Goal: Transaction & Acquisition: Purchase product/service

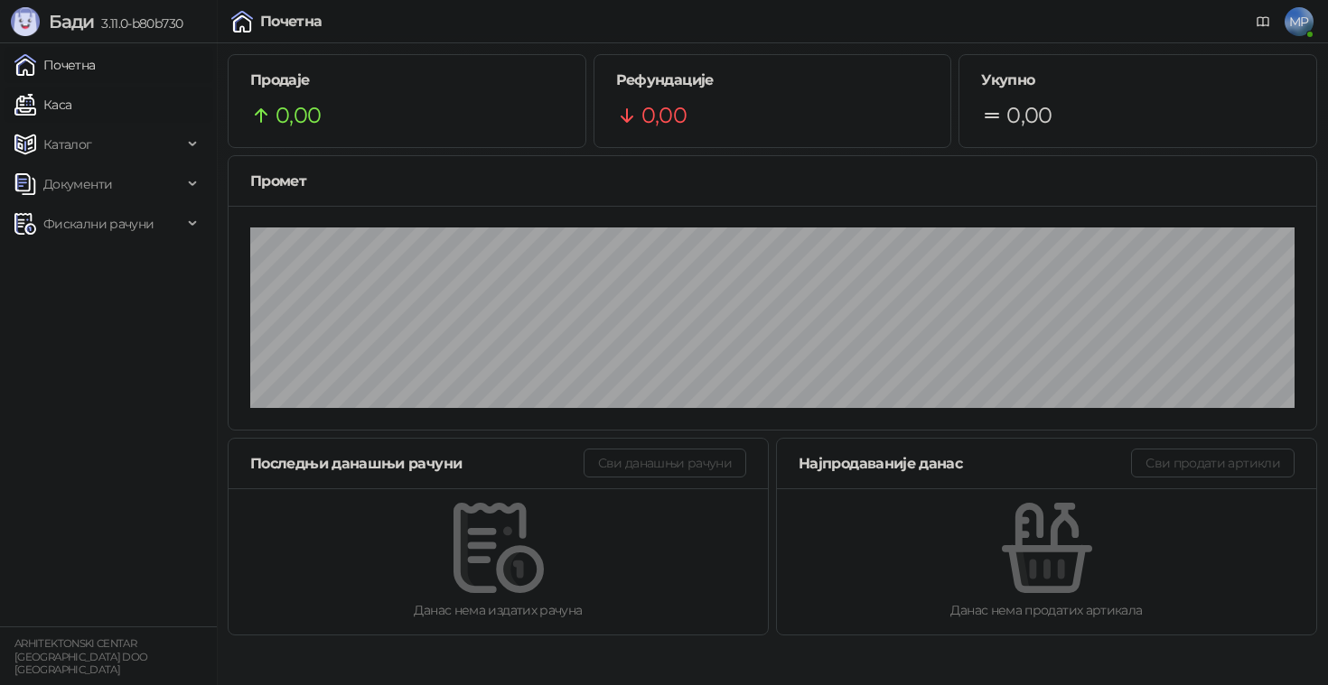
click at [51, 110] on link "Каса" at bounding box center [42, 105] width 57 height 36
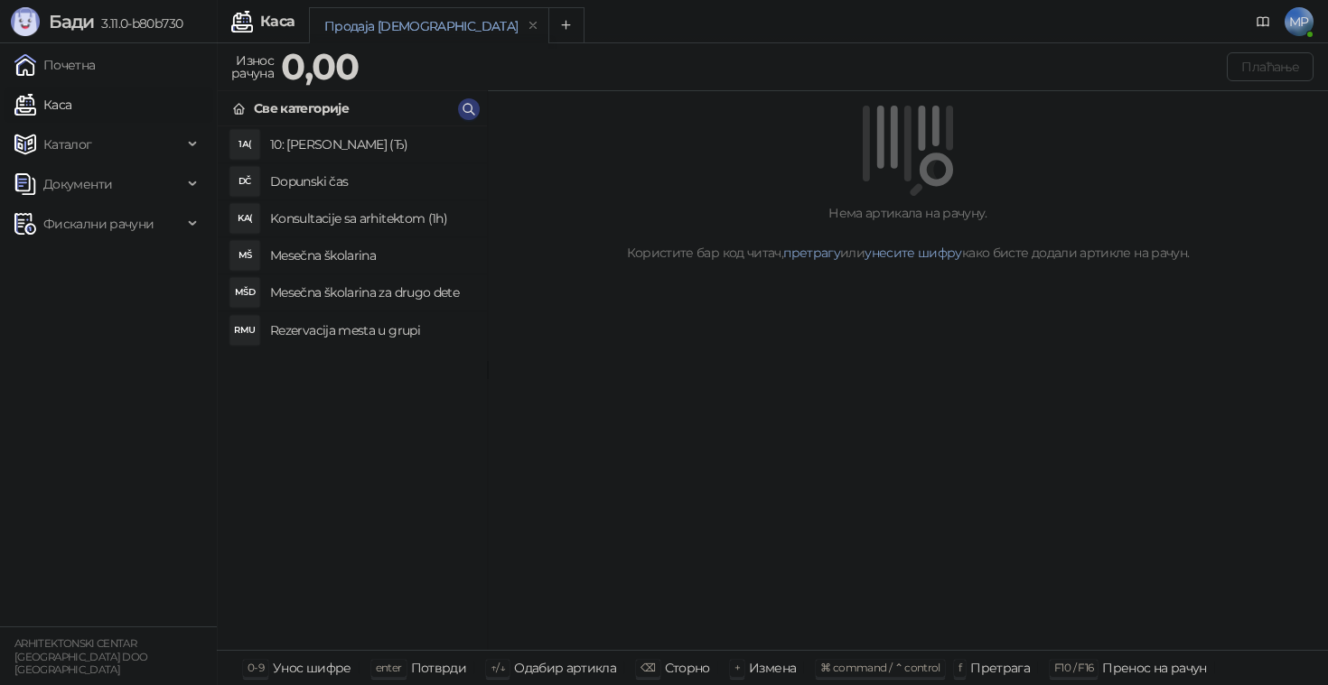
click at [351, 255] on h4 "Mesečna školarina" at bounding box center [371, 255] width 202 height 29
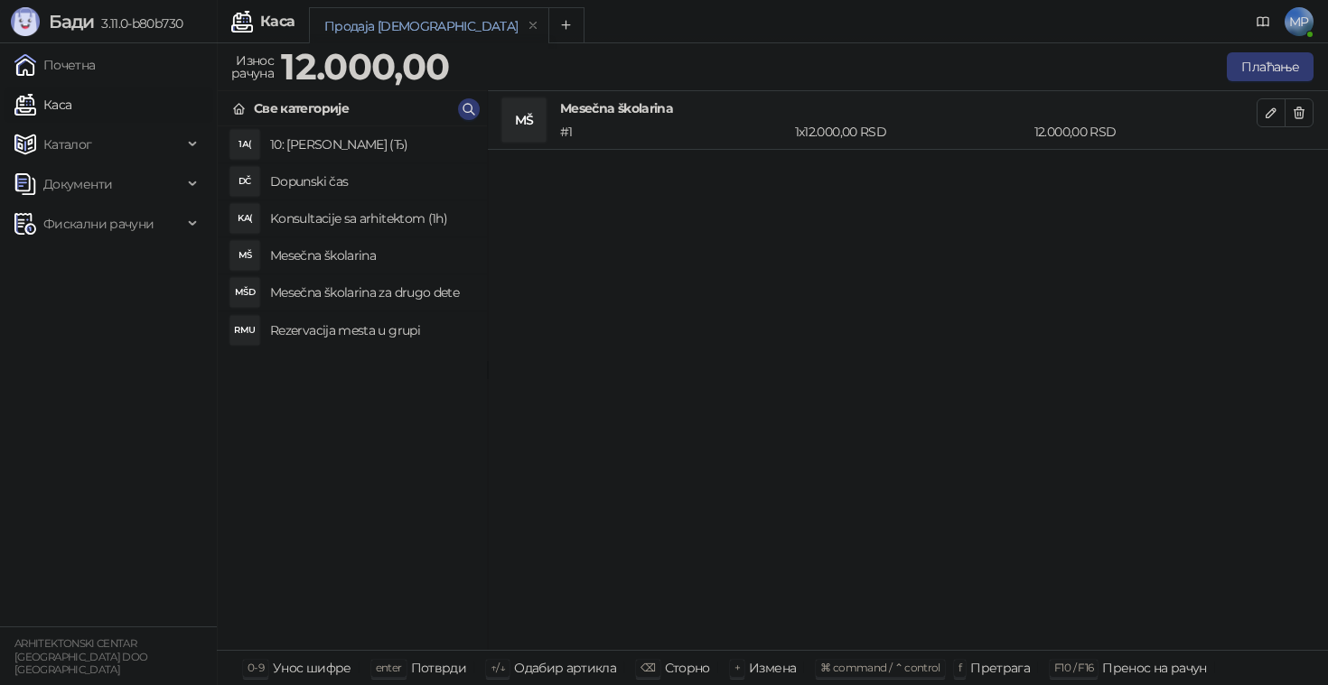
click at [355, 284] on h4 "Mesečna školarina za drugo dete" at bounding box center [371, 292] width 202 height 29
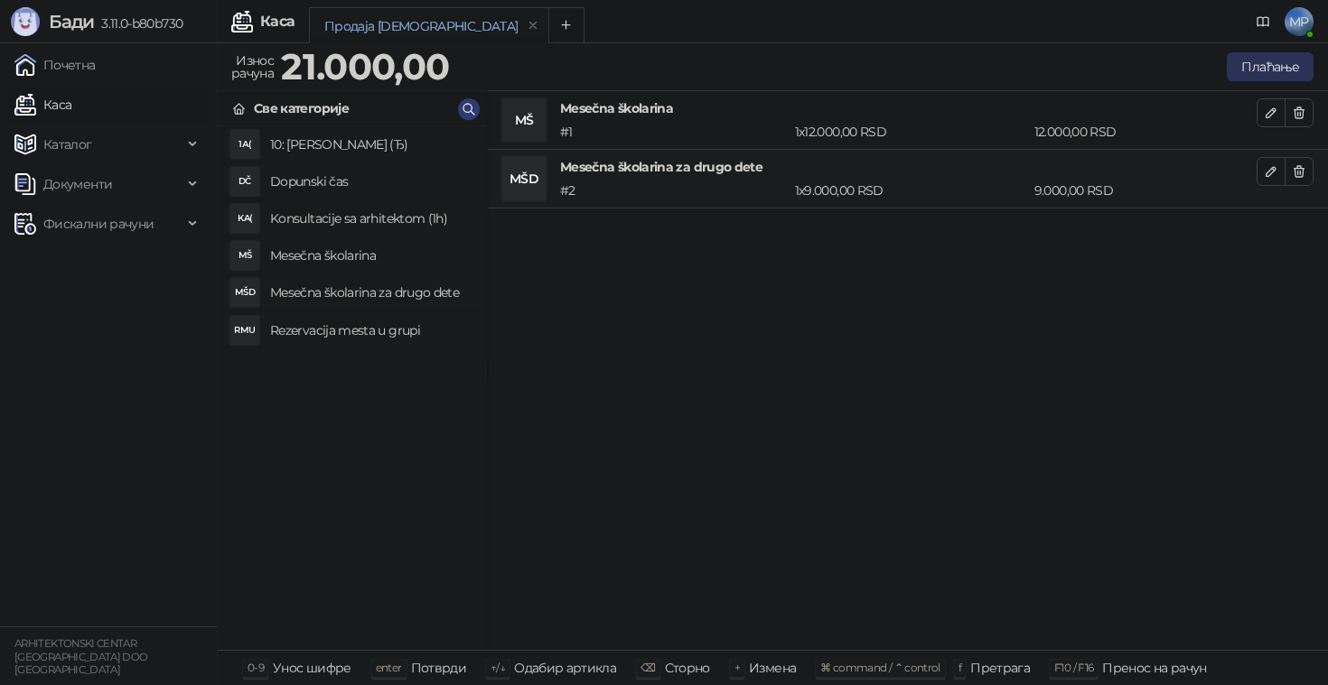
click at [1245, 68] on button "Плаћање" at bounding box center [1269, 66] width 87 height 29
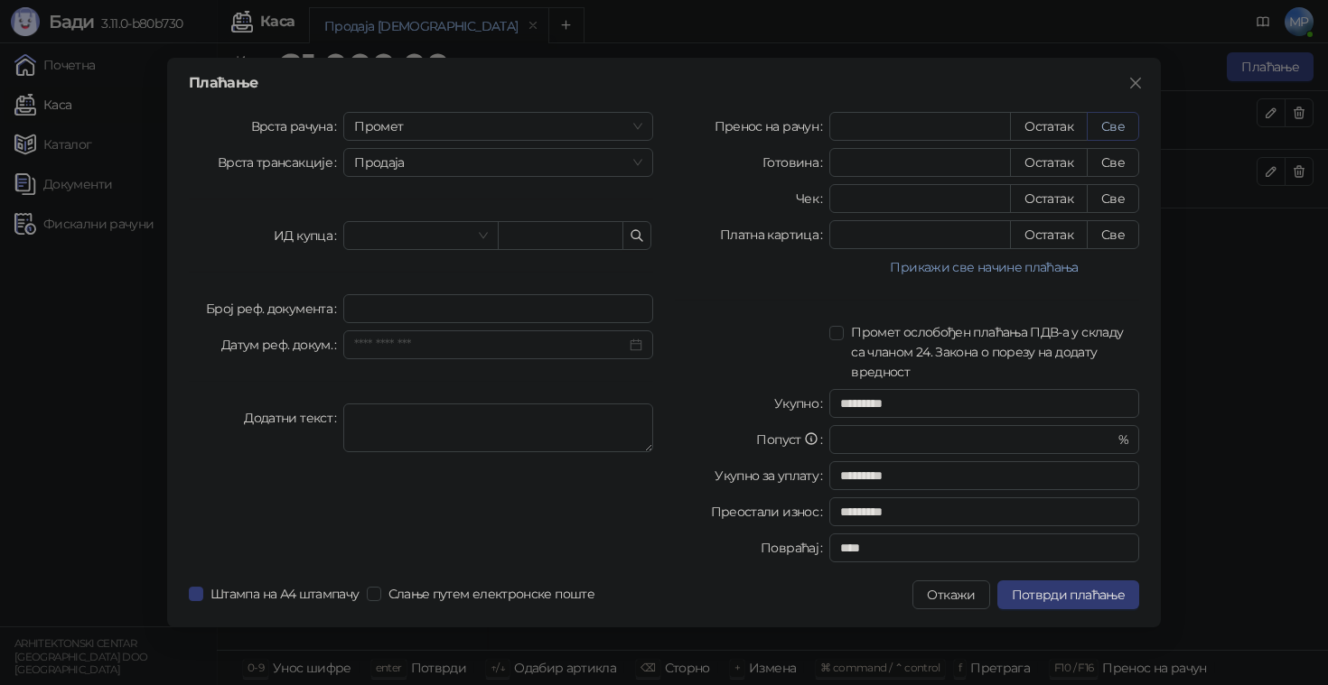
click at [1111, 120] on button "Све" at bounding box center [1112, 126] width 52 height 29
type input "*****"
type input "****"
click at [1070, 590] on span "Потврди плаћање" at bounding box center [1067, 595] width 113 height 16
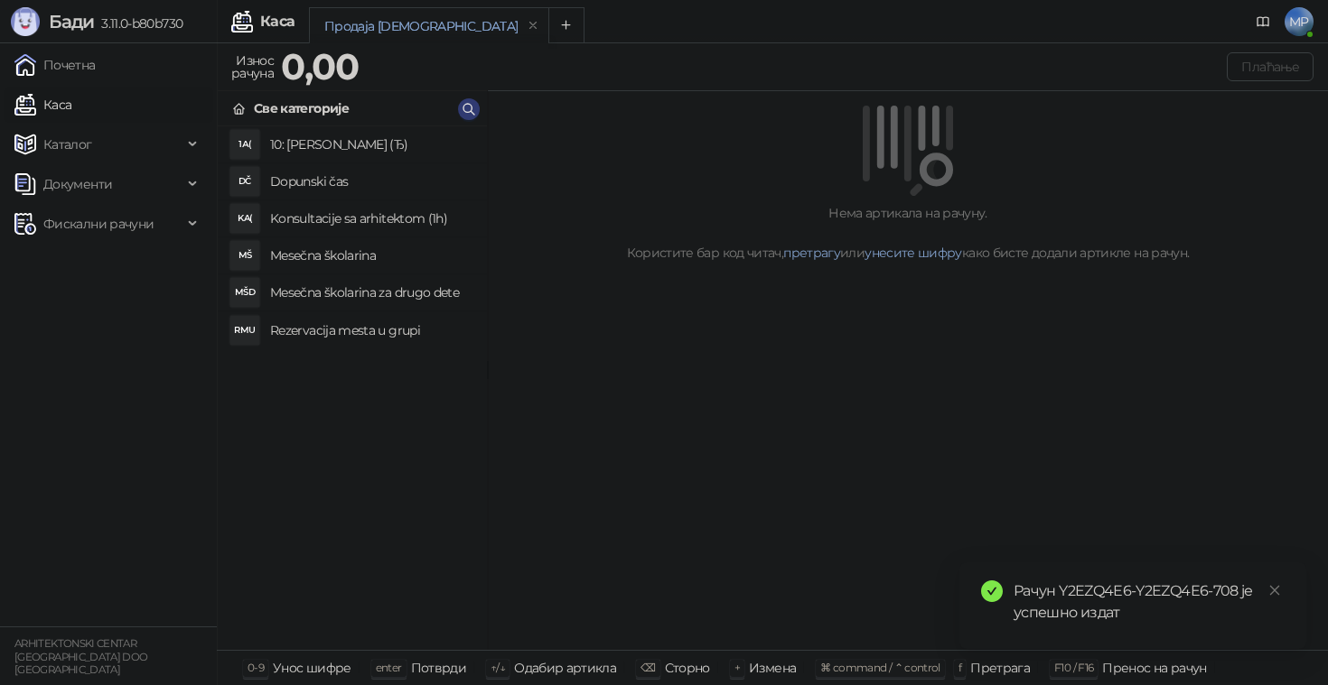
click at [412, 331] on h4 "Rezervacija mesta u grupi" at bounding box center [371, 330] width 202 height 29
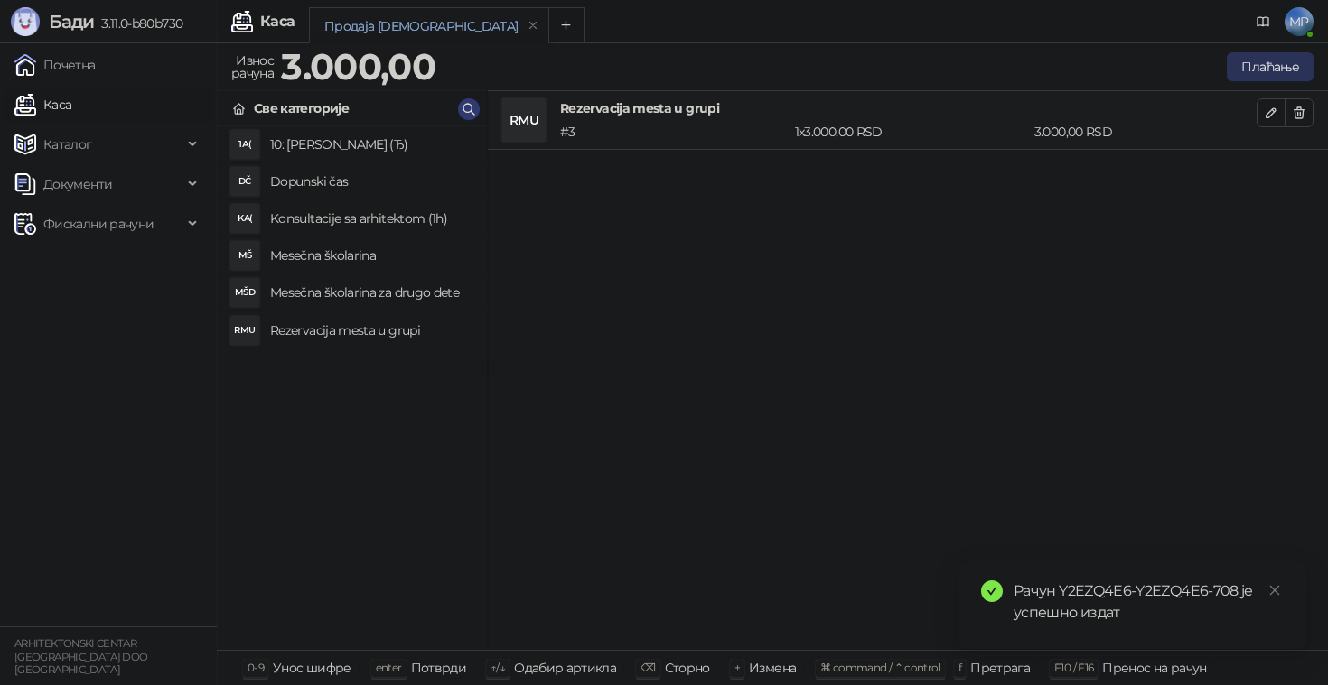
click at [1263, 61] on button "Плаћање" at bounding box center [1269, 66] width 87 height 29
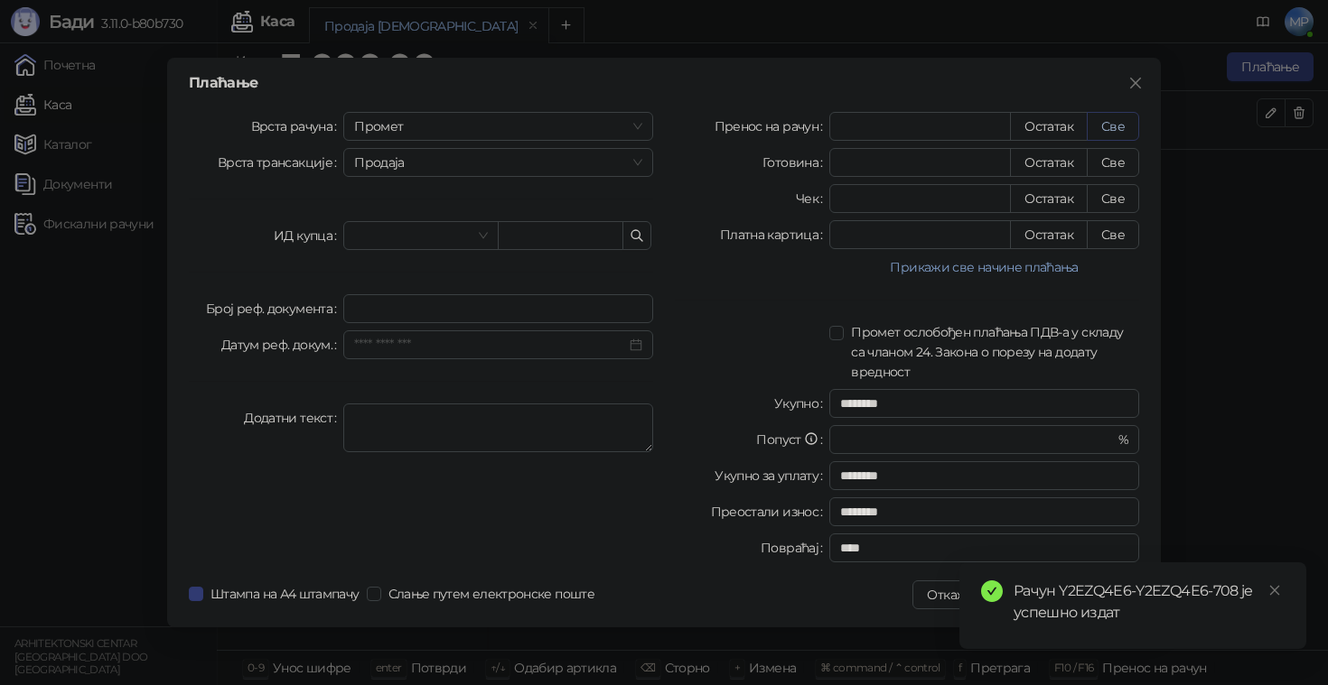
click at [1106, 127] on button "Све" at bounding box center [1112, 126] width 52 height 29
type input "****"
click at [1277, 589] on icon "close" at bounding box center [1274, 590] width 13 height 13
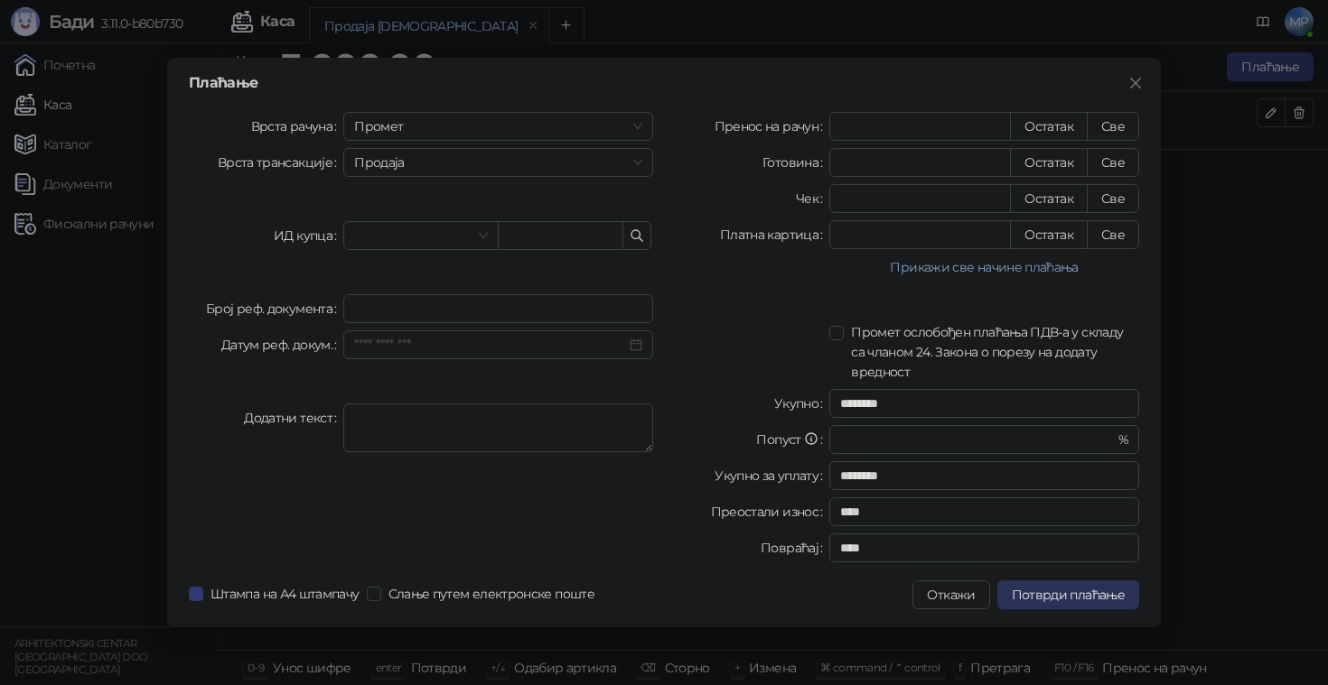
click at [1110, 595] on span "Потврди плаћање" at bounding box center [1067, 595] width 113 height 16
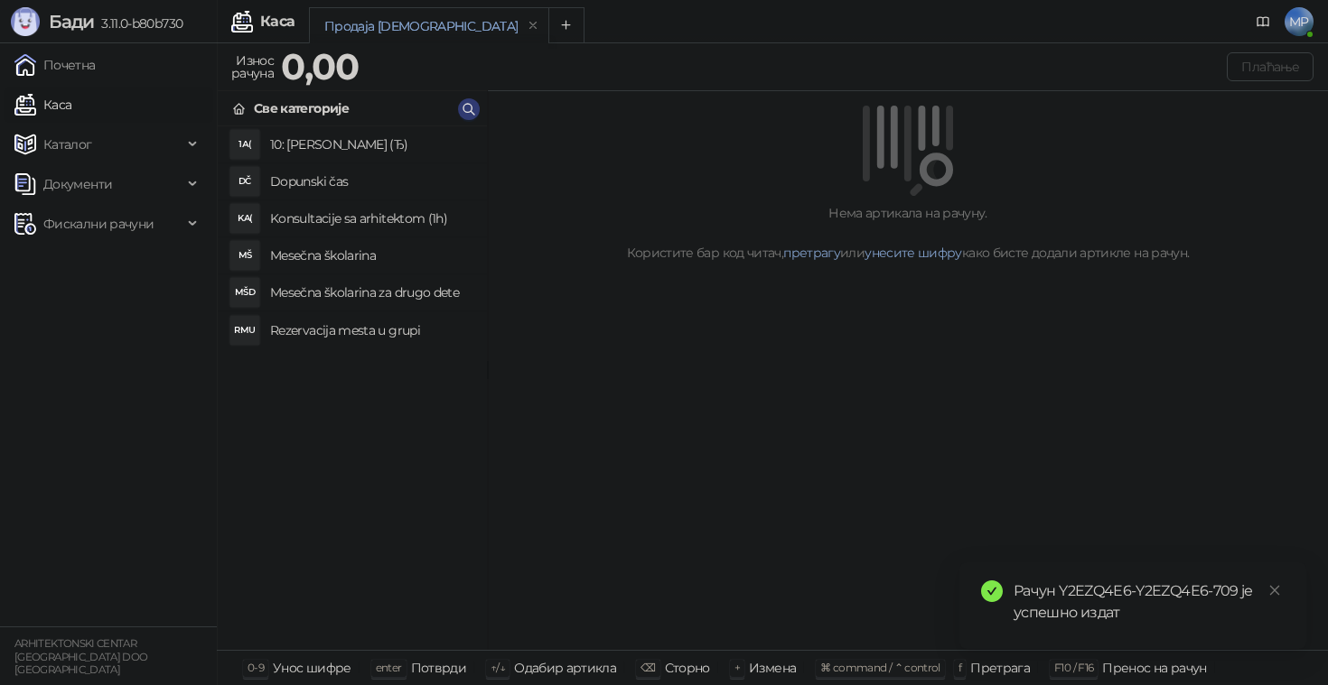
drag, startPoint x: 386, startPoint y: 330, endPoint x: 619, endPoint y: 317, distance: 233.3
click at [386, 330] on h4 "Rezervacija mesta u grupi" at bounding box center [371, 330] width 202 height 29
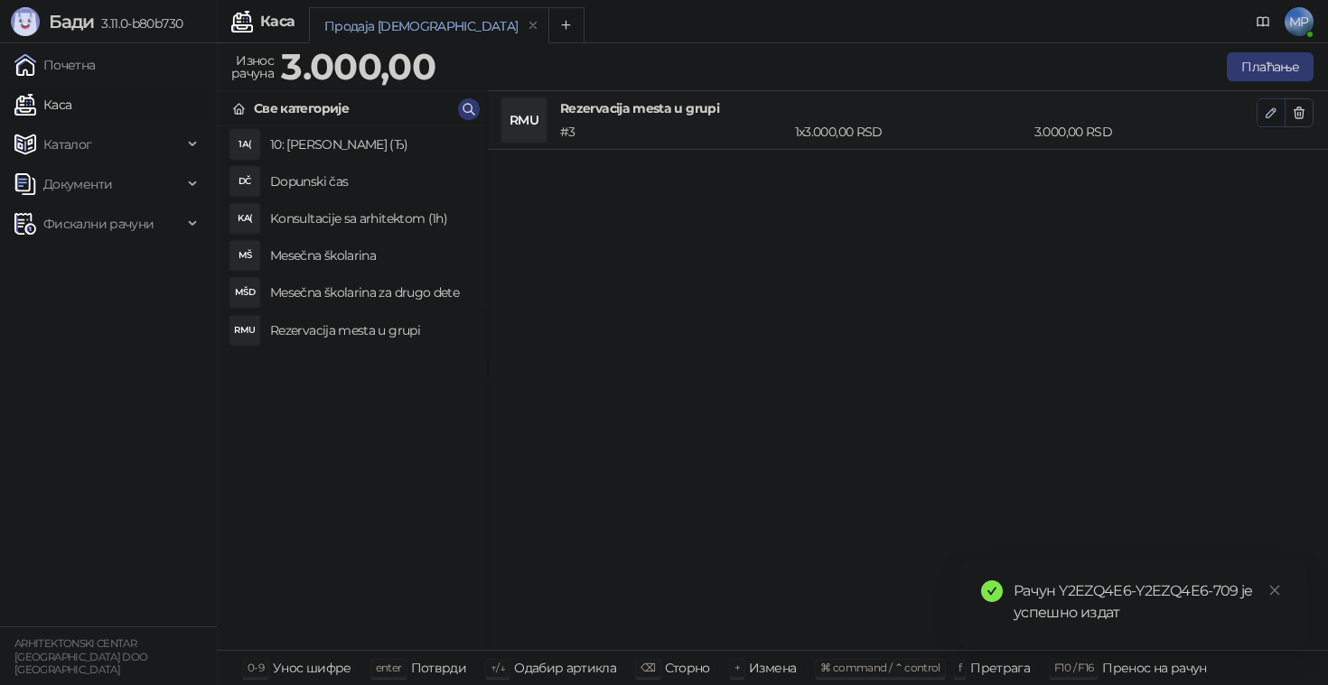
click at [1270, 118] on icon "button" at bounding box center [1270, 113] width 14 height 14
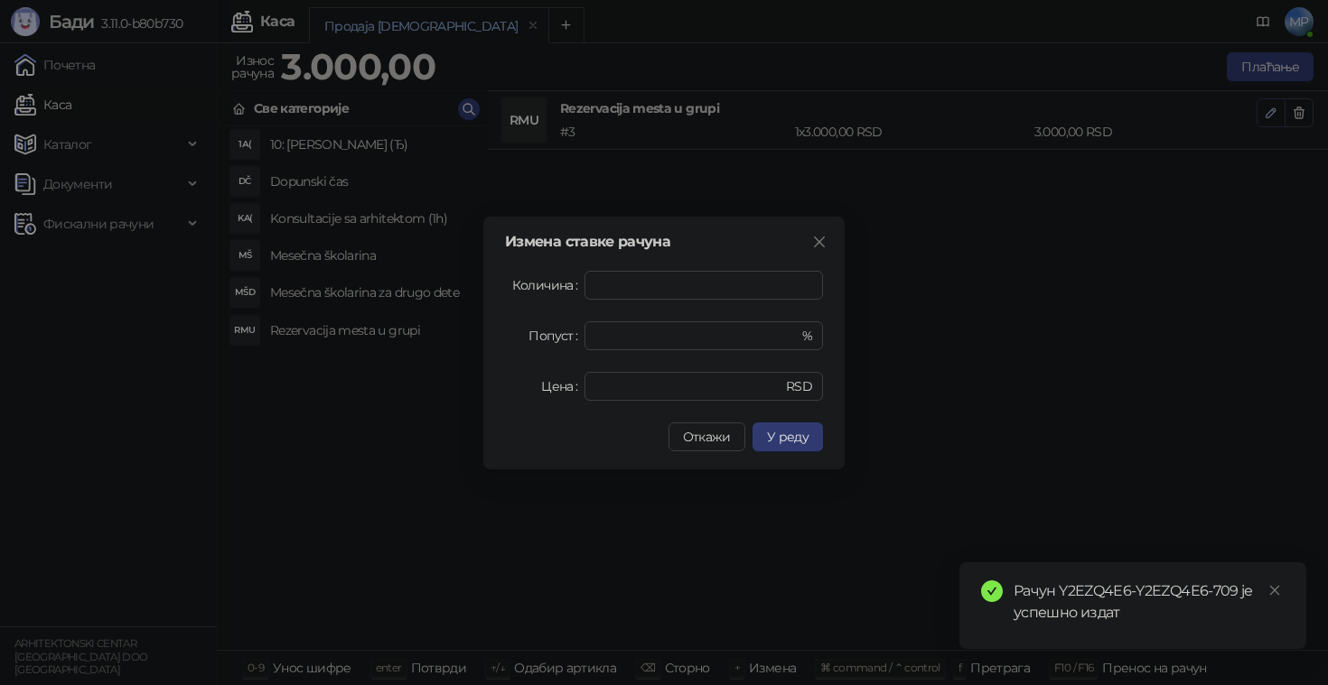
type input "*"
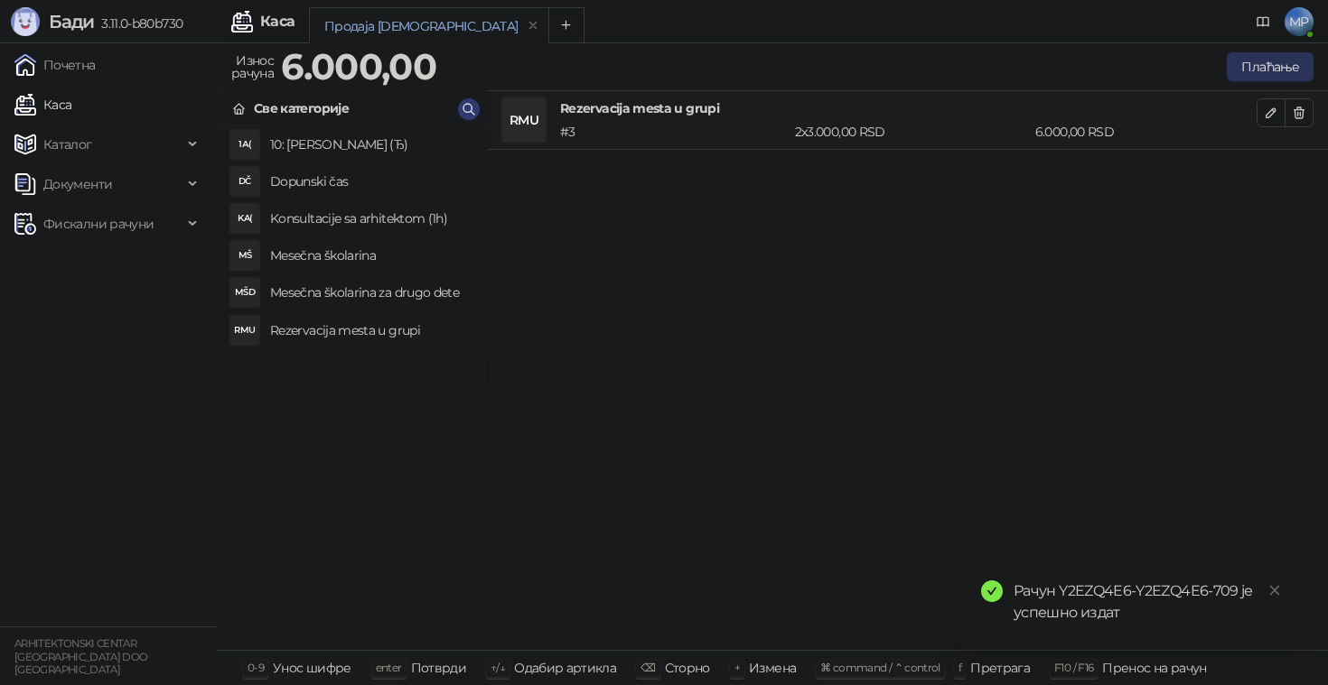
click at [1264, 60] on button "Плаћање" at bounding box center [1269, 66] width 87 height 29
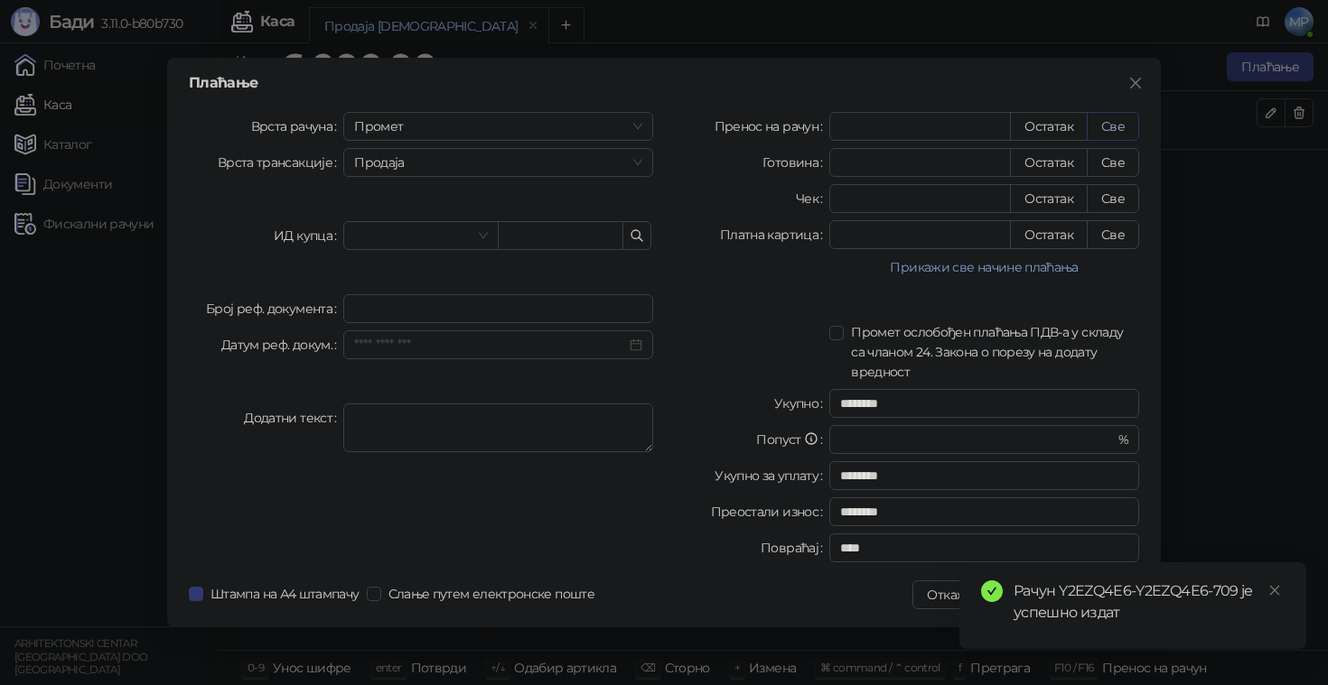
click at [1114, 121] on button "Све" at bounding box center [1112, 126] width 52 height 29
type input "****"
click at [1279, 585] on icon "close" at bounding box center [1274, 590] width 13 height 13
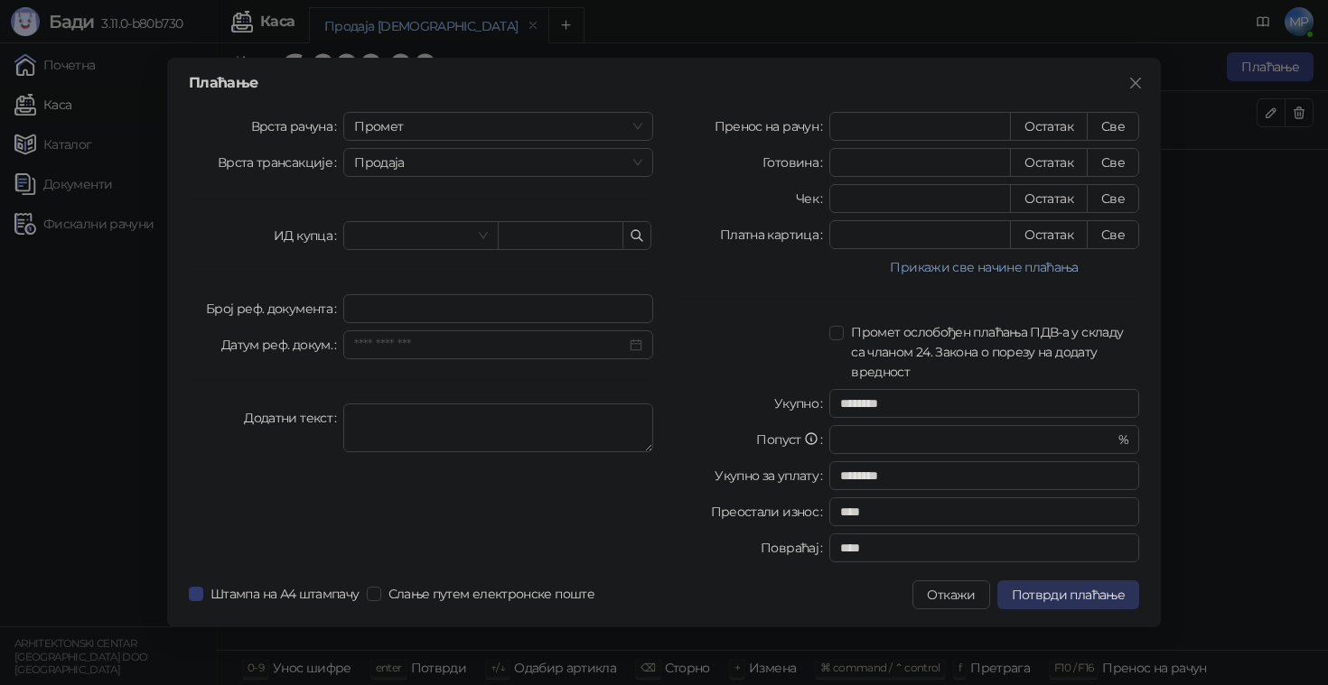
click at [1108, 590] on span "Потврди плаћање" at bounding box center [1067, 595] width 113 height 16
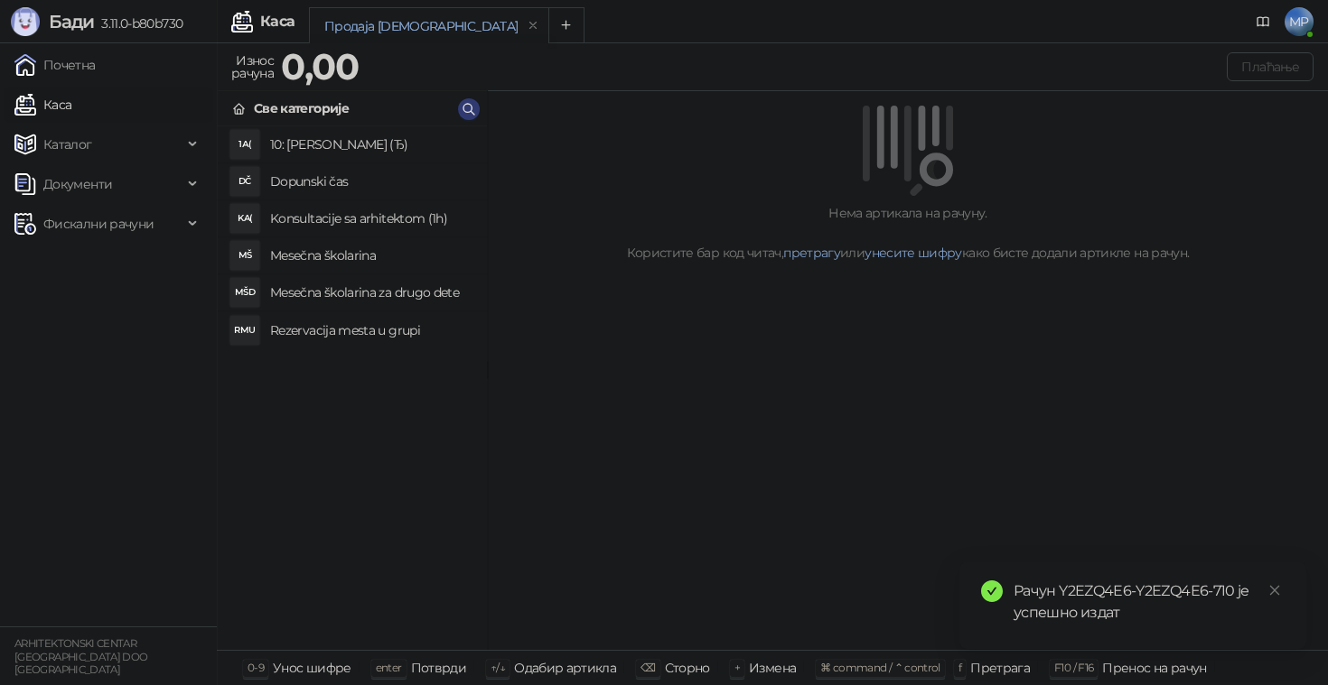
click at [365, 331] on h4 "Rezervacija mesta u grupi" at bounding box center [371, 330] width 202 height 29
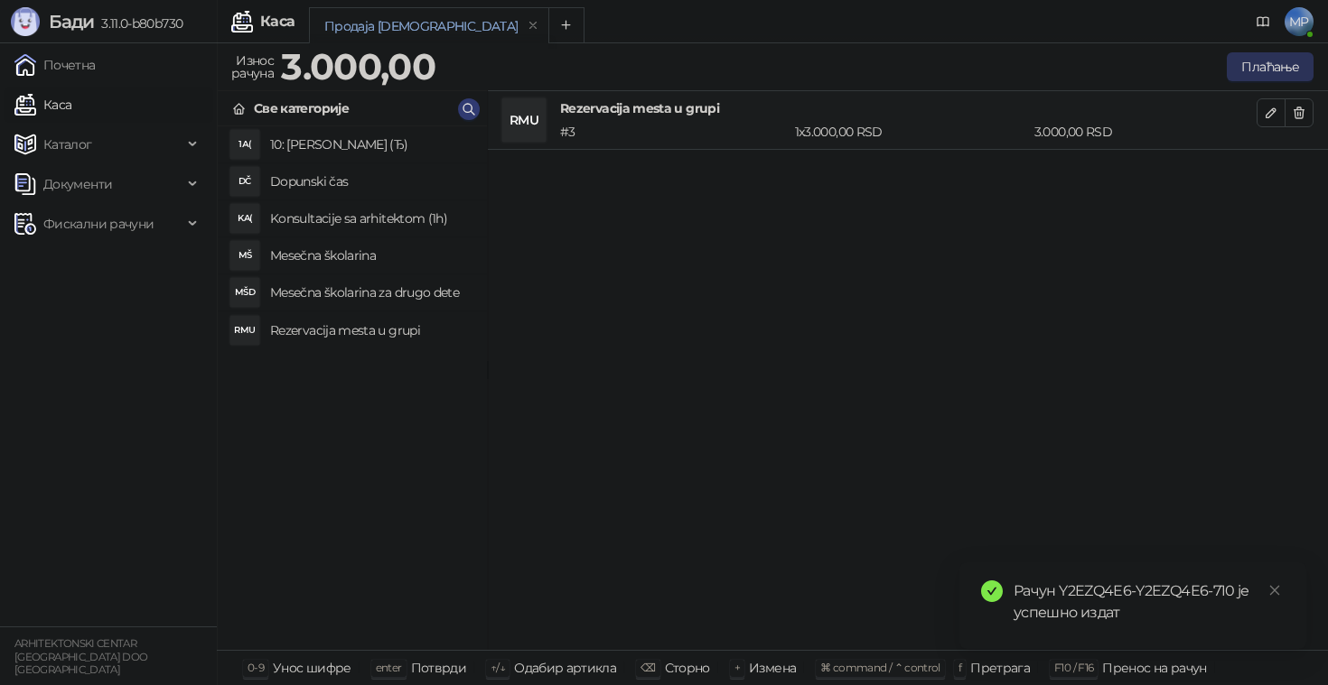
click at [1265, 64] on button "Плаћање" at bounding box center [1269, 66] width 87 height 29
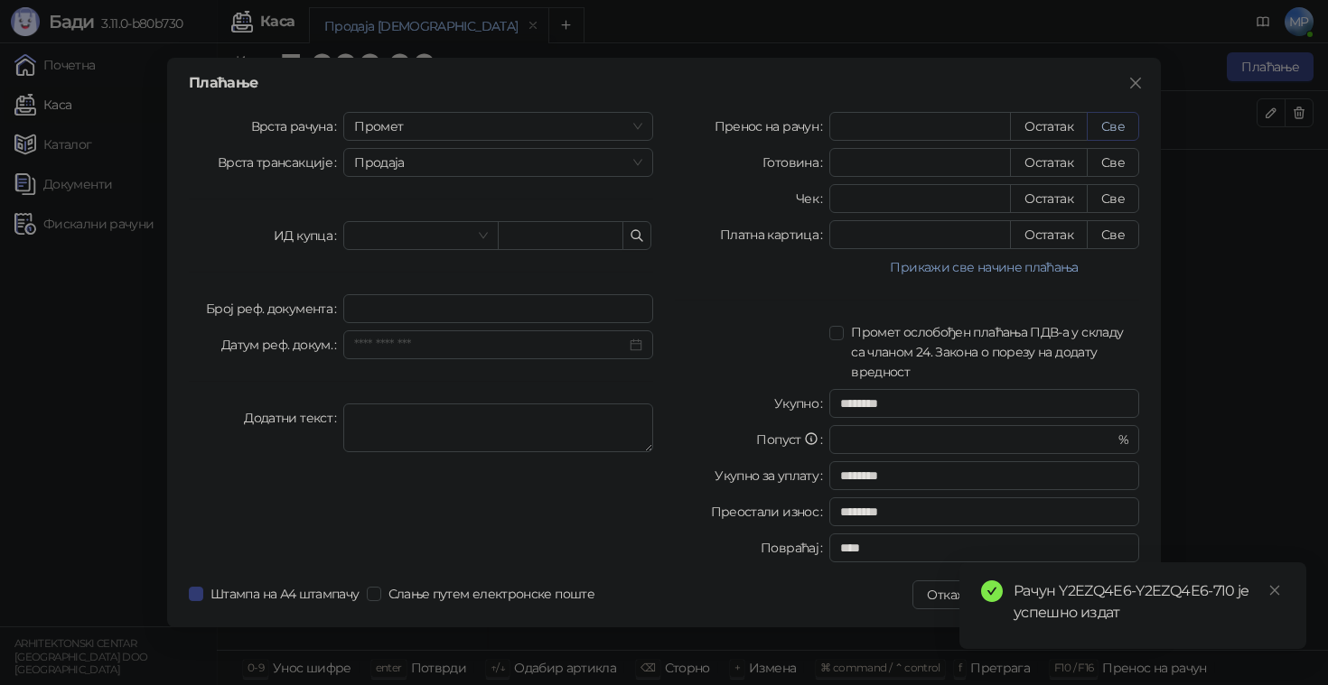
click at [1101, 135] on button "Све" at bounding box center [1112, 126] width 52 height 29
type input "****"
click at [1273, 590] on icon "close" at bounding box center [1275, 591] width 10 height 10
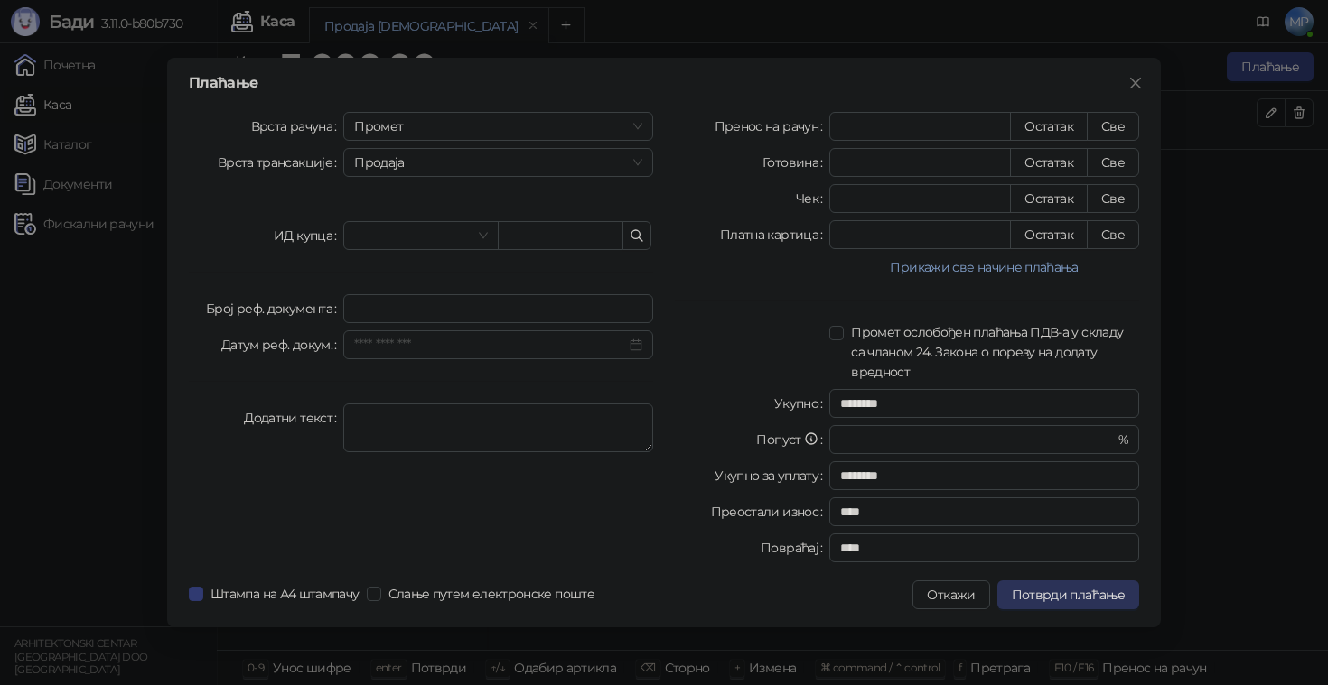
click at [1095, 596] on span "Потврди плаћање" at bounding box center [1067, 595] width 113 height 16
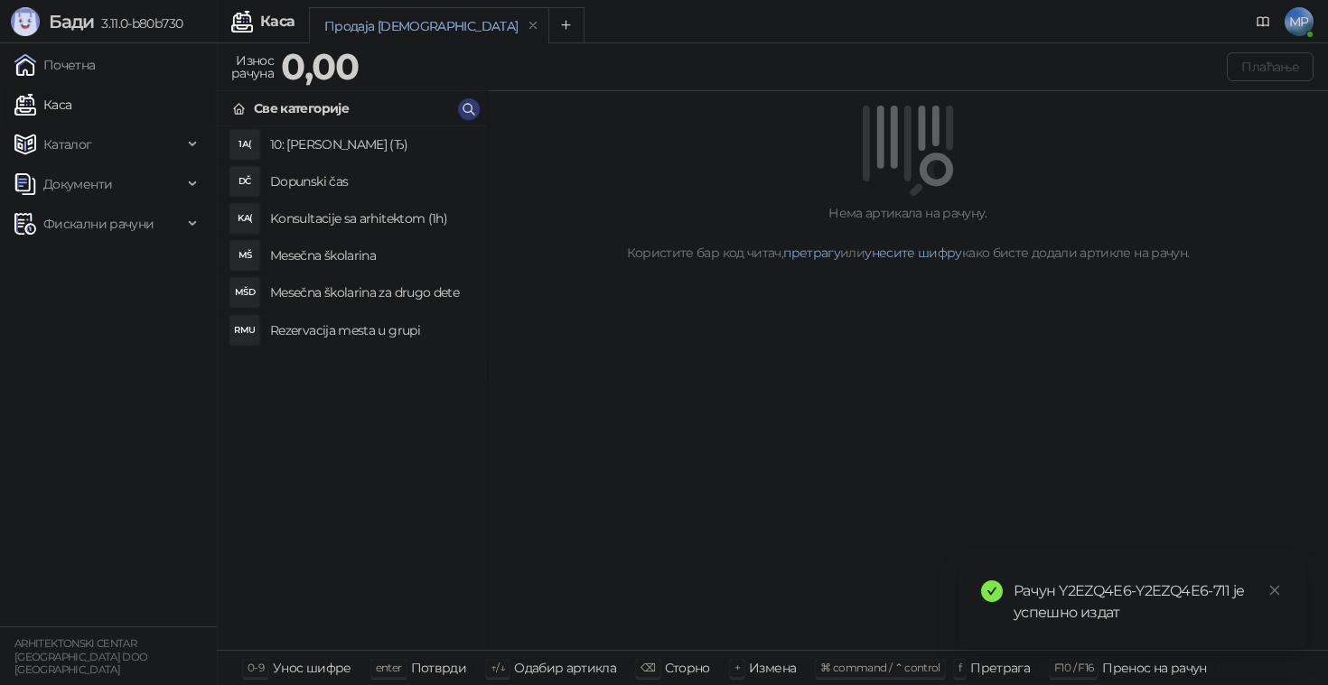
click at [392, 257] on h4 "Mesečna školarina" at bounding box center [371, 255] width 202 height 29
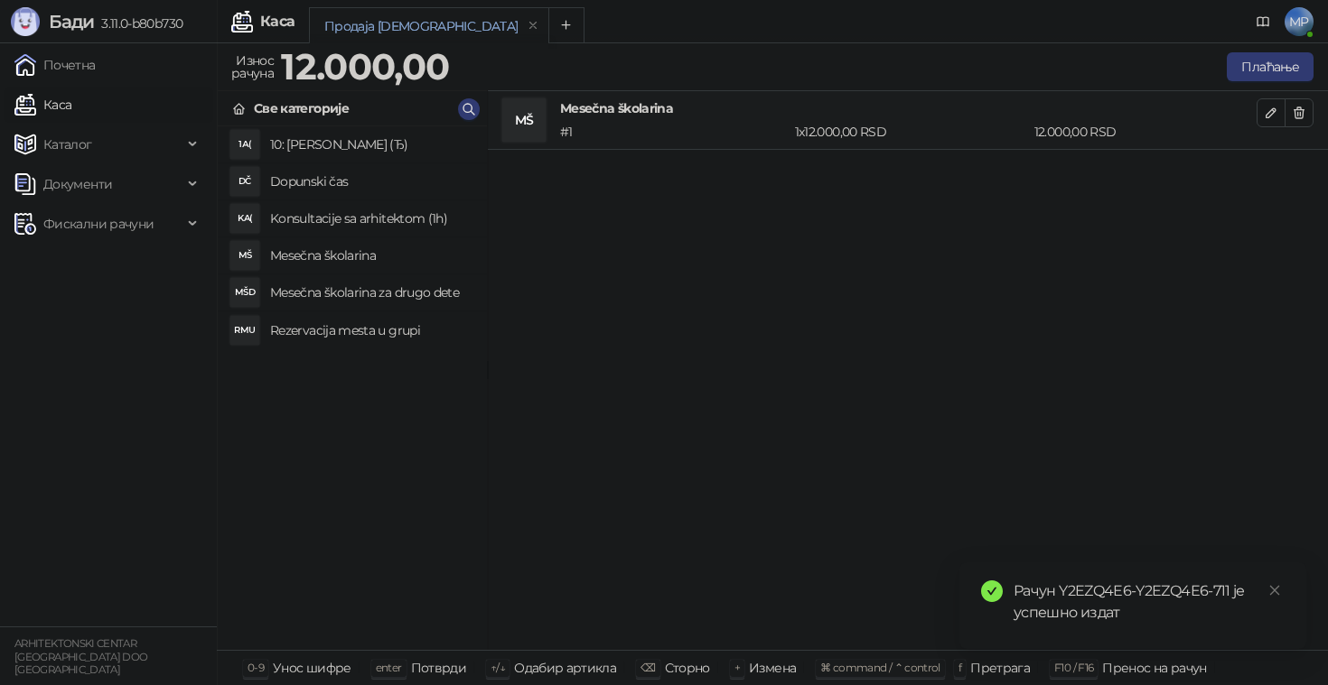
drag, startPoint x: 394, startPoint y: 333, endPoint x: 666, endPoint y: 310, distance: 273.7
click at [394, 333] on h4 "Rezervacija mesta u grupi" at bounding box center [371, 330] width 202 height 29
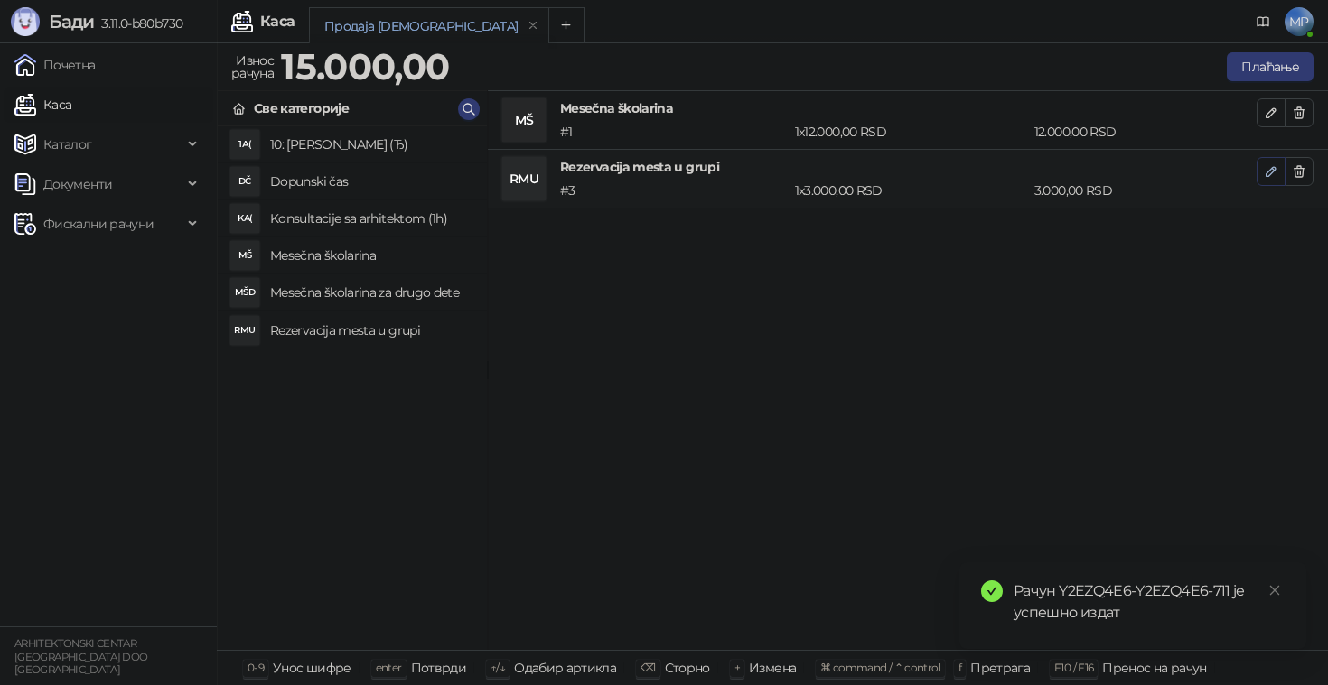
click at [1276, 171] on icon "button" at bounding box center [1270, 171] width 14 height 14
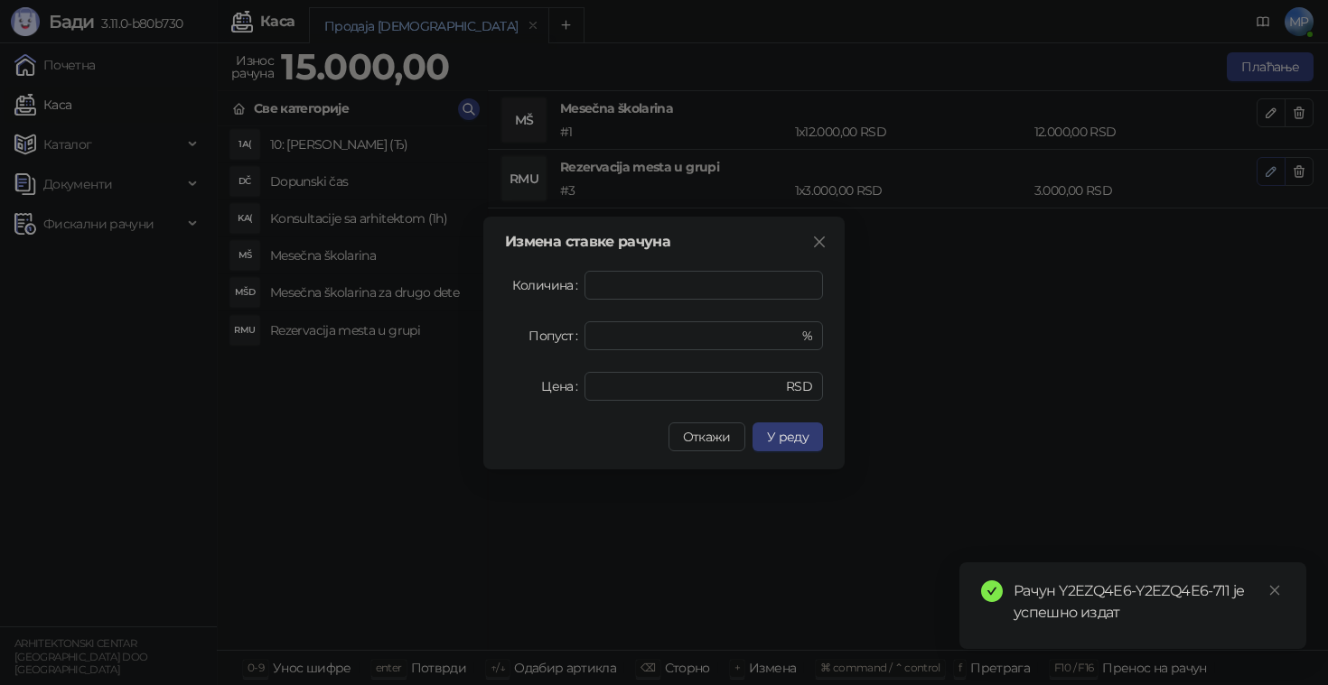
type input "*"
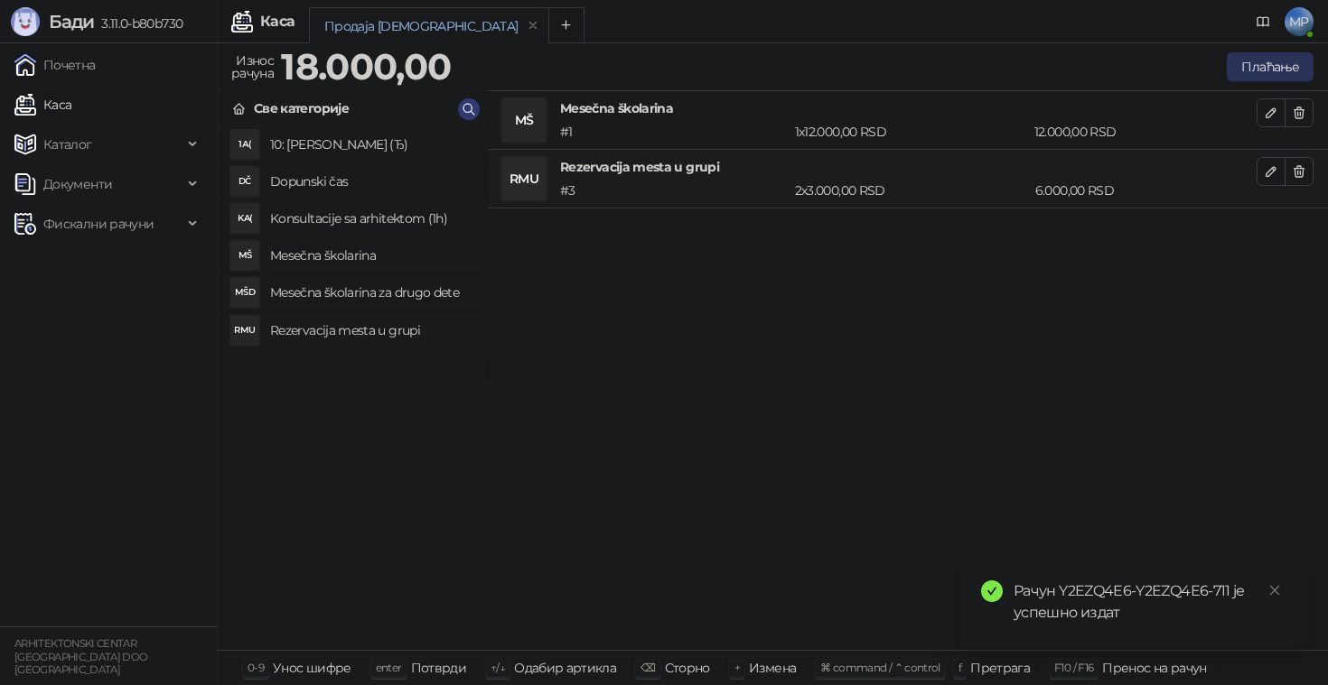
click at [1257, 60] on button "Плаћање" at bounding box center [1269, 66] width 87 height 29
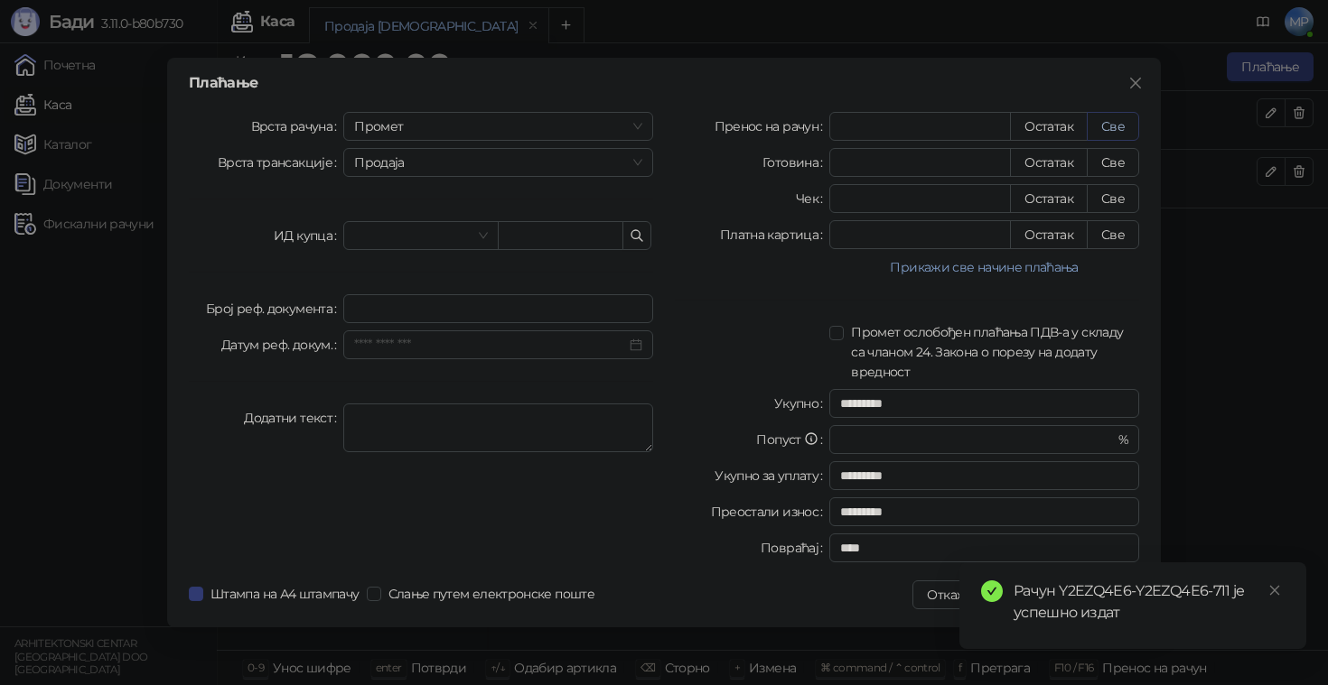
click at [1123, 124] on button "Све" at bounding box center [1112, 126] width 52 height 29
type input "*****"
type input "****"
click at [1275, 586] on icon "close" at bounding box center [1274, 590] width 13 height 13
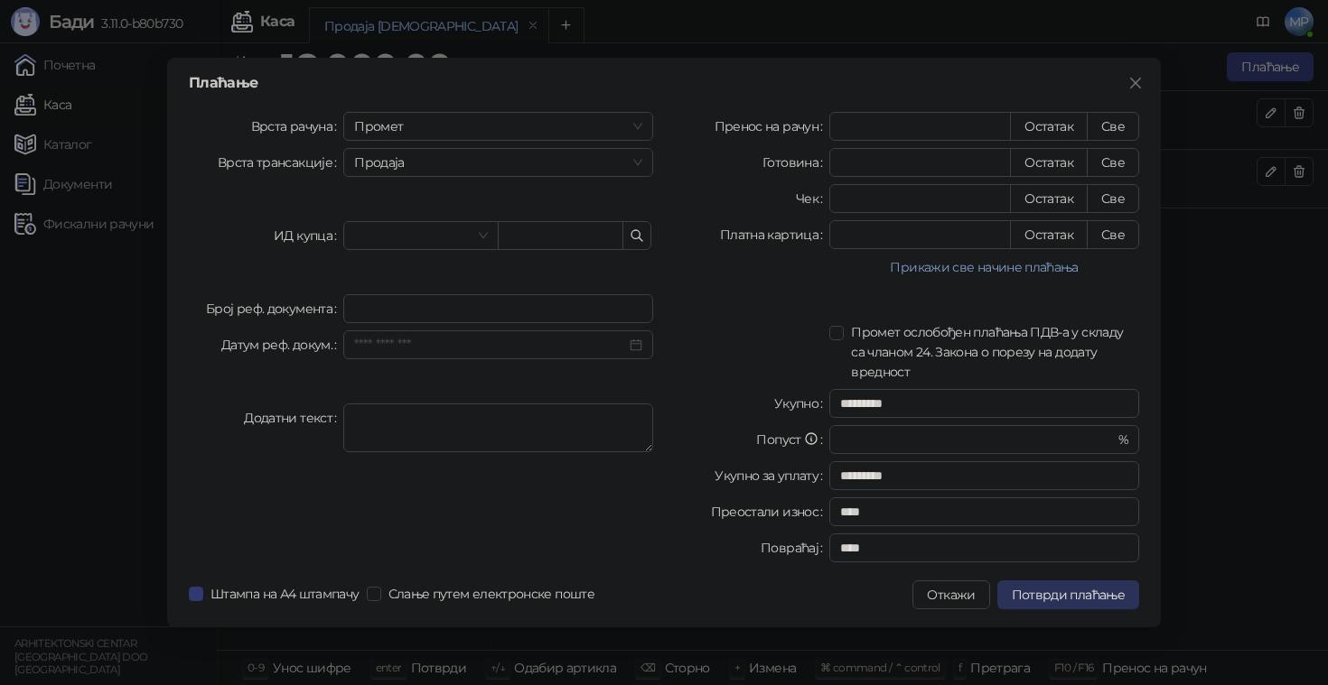
click at [1105, 593] on span "Потврди плаћање" at bounding box center [1067, 595] width 113 height 16
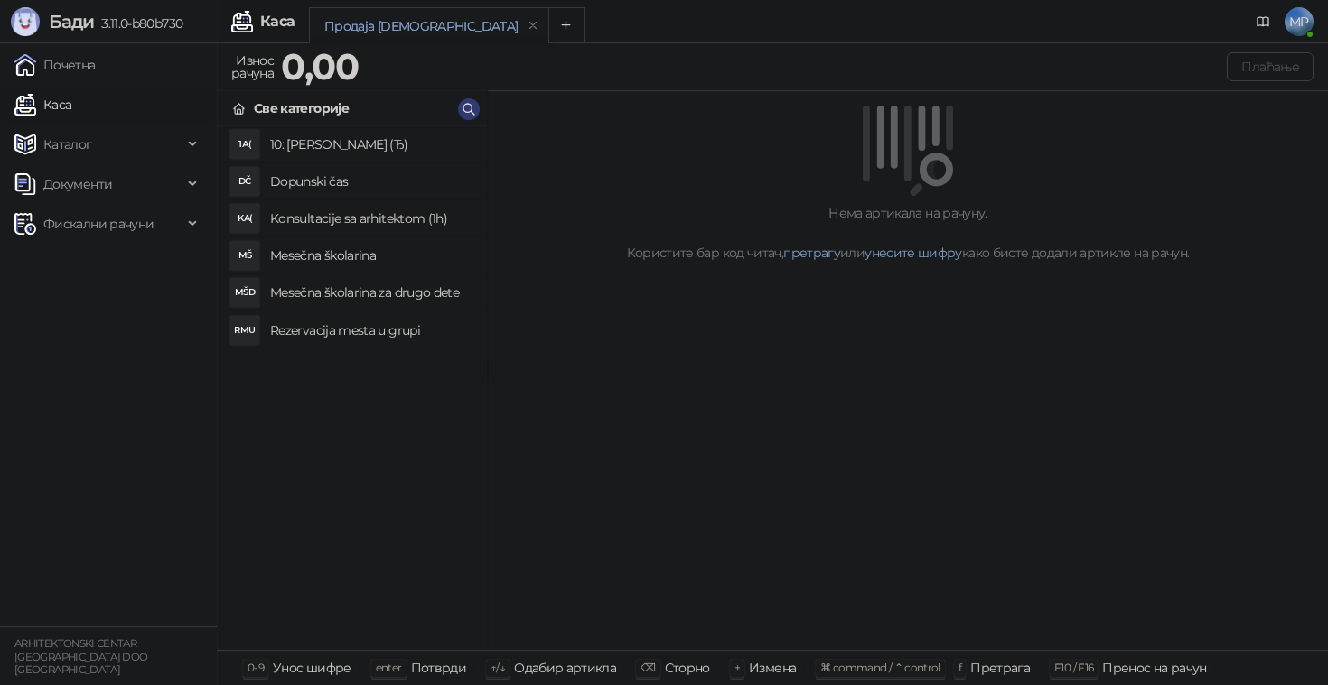
click at [316, 333] on h4 "Rezervacija mesta u grupi" at bounding box center [371, 330] width 202 height 29
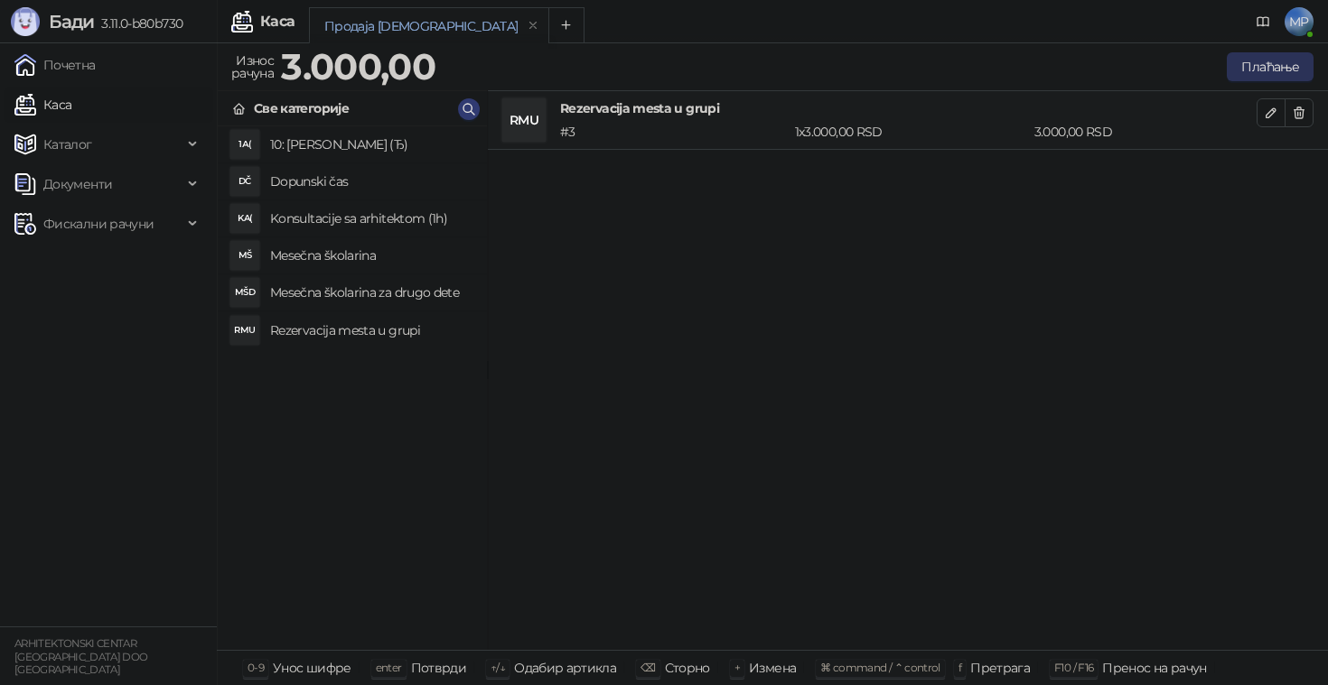
click at [1268, 70] on button "Плаћање" at bounding box center [1269, 66] width 87 height 29
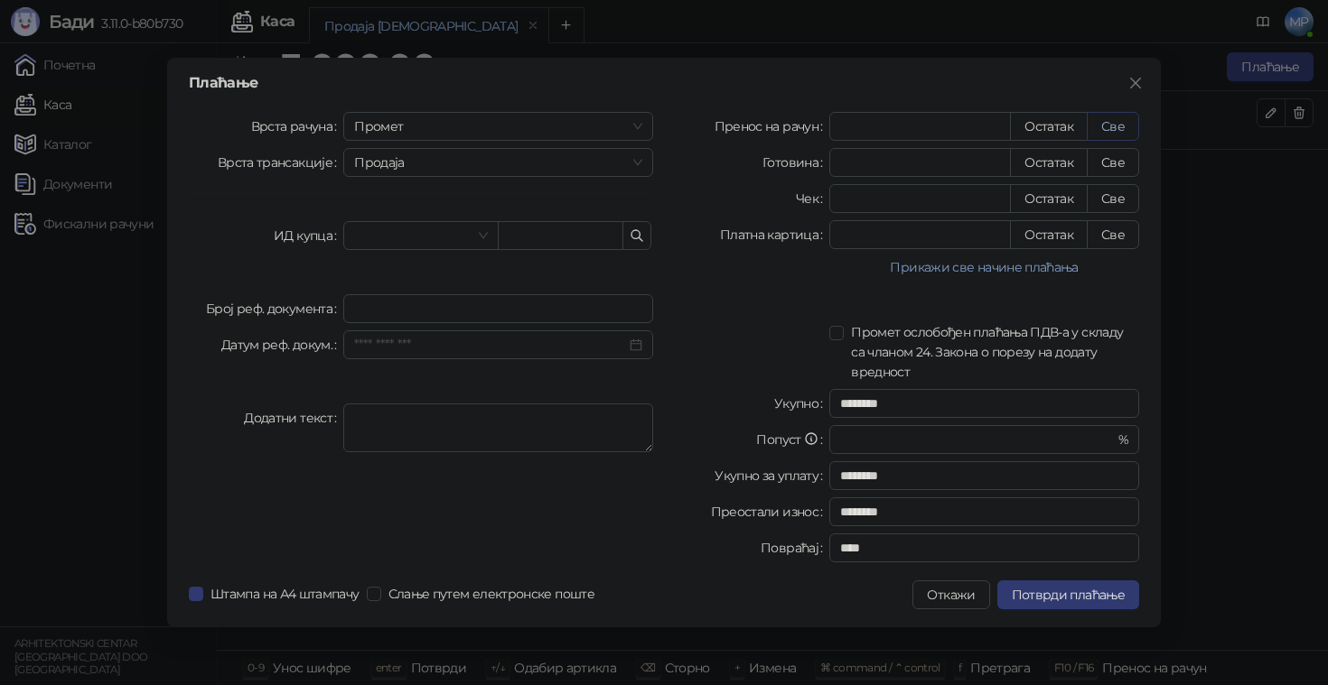
click at [1120, 122] on button "Све" at bounding box center [1112, 126] width 52 height 29
type input "****"
click at [1086, 596] on span "Потврди плаћање" at bounding box center [1067, 595] width 113 height 16
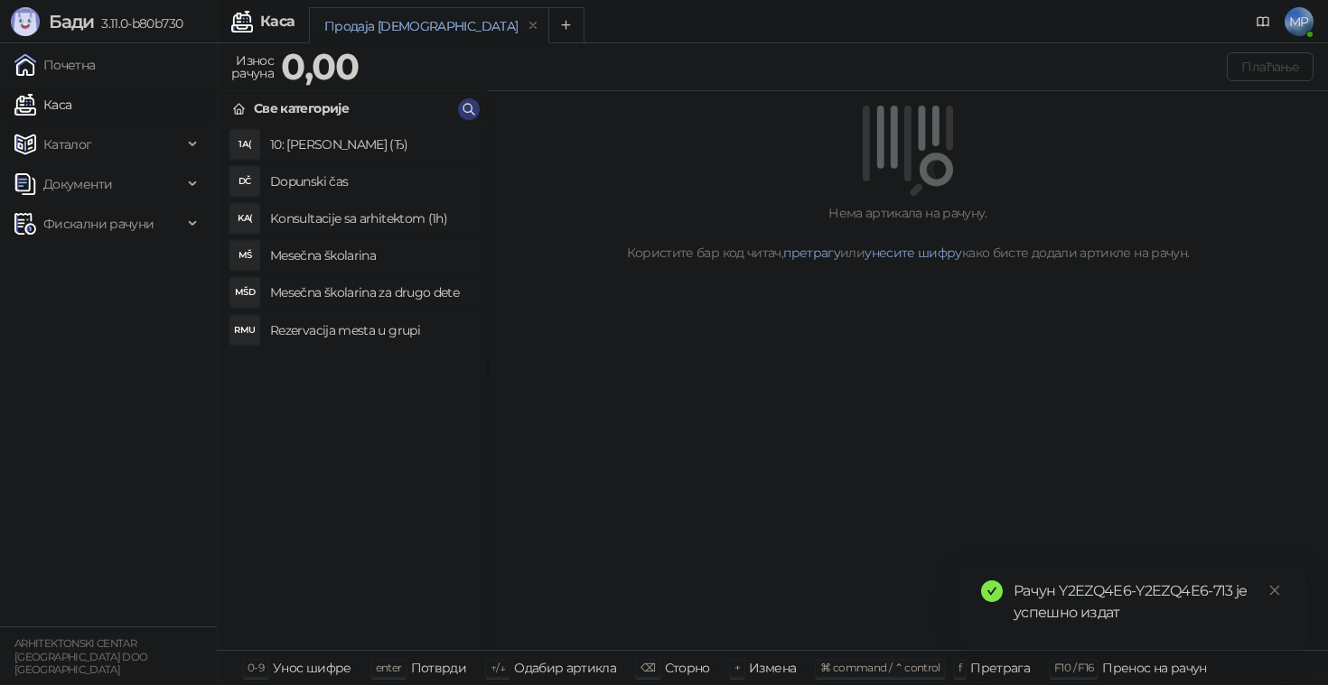
click at [410, 329] on h4 "Rezervacija mesta u grupi" at bounding box center [371, 330] width 202 height 29
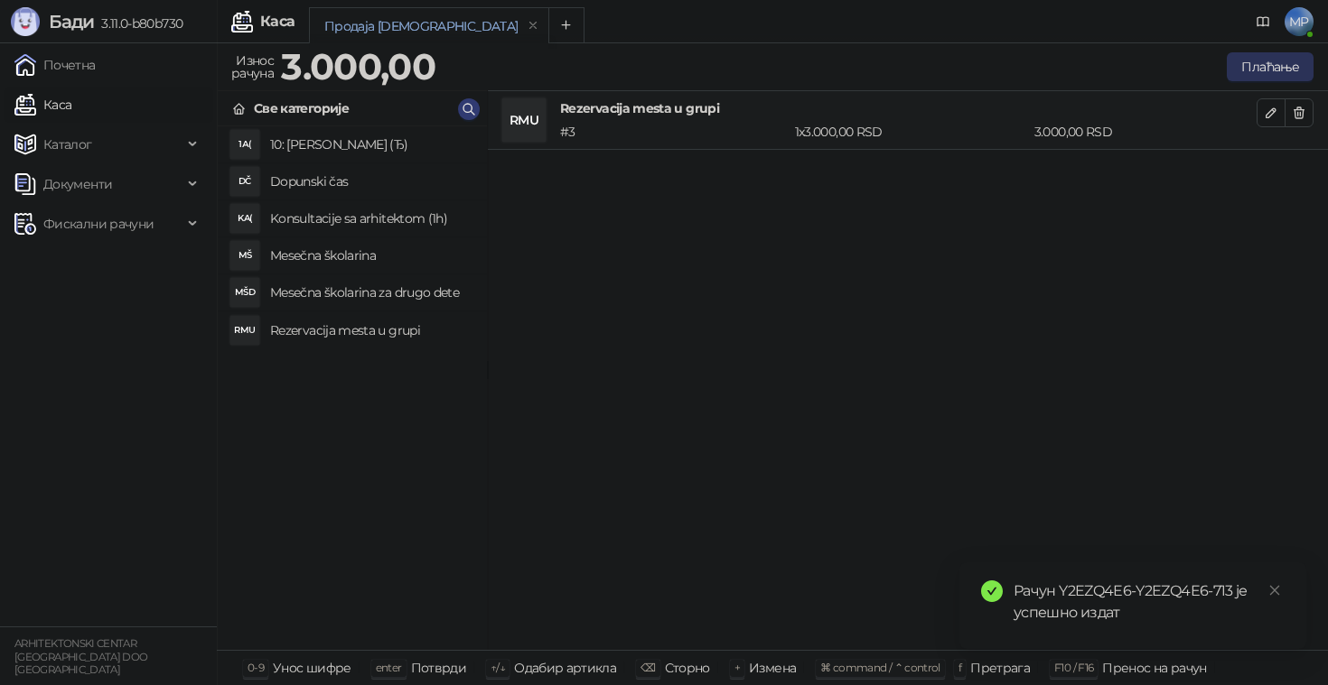
click at [1260, 71] on button "Плаћање" at bounding box center [1269, 66] width 87 height 29
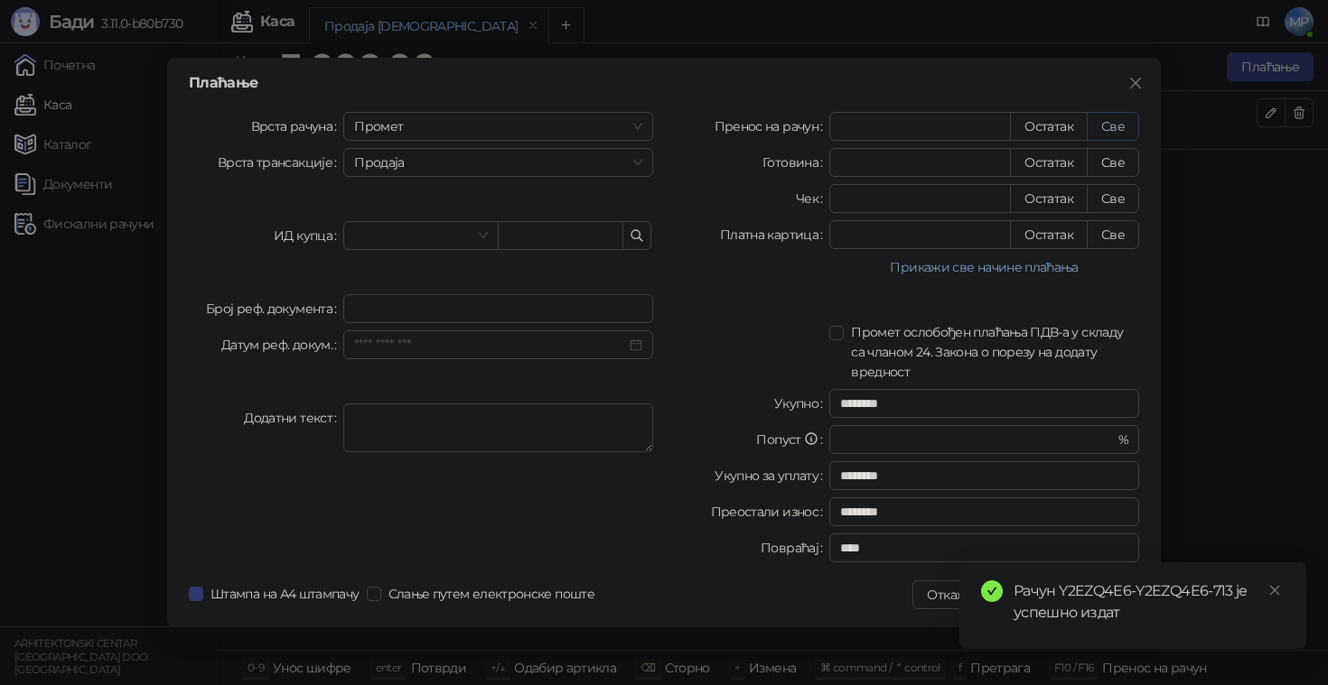
click at [1108, 126] on button "Све" at bounding box center [1112, 126] width 52 height 29
type input "****"
click at [1273, 587] on icon "close" at bounding box center [1274, 590] width 13 height 13
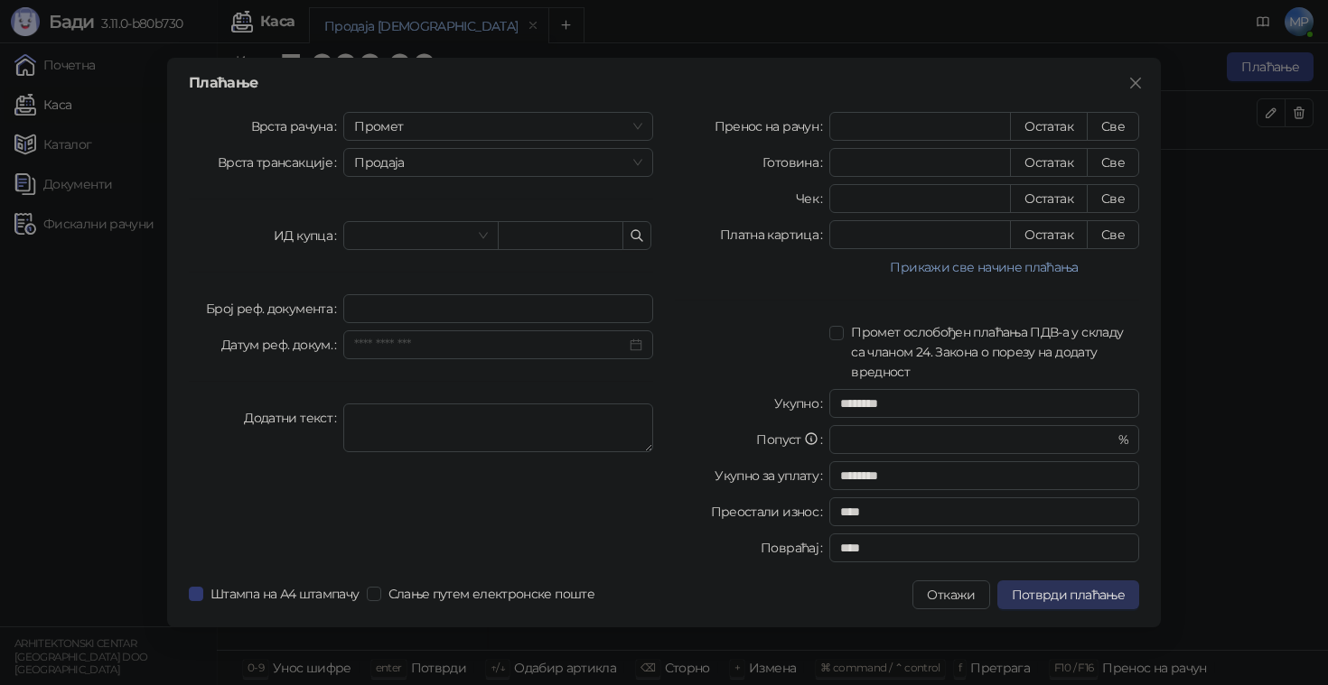
click at [1081, 589] on span "Потврди плаћање" at bounding box center [1067, 595] width 113 height 16
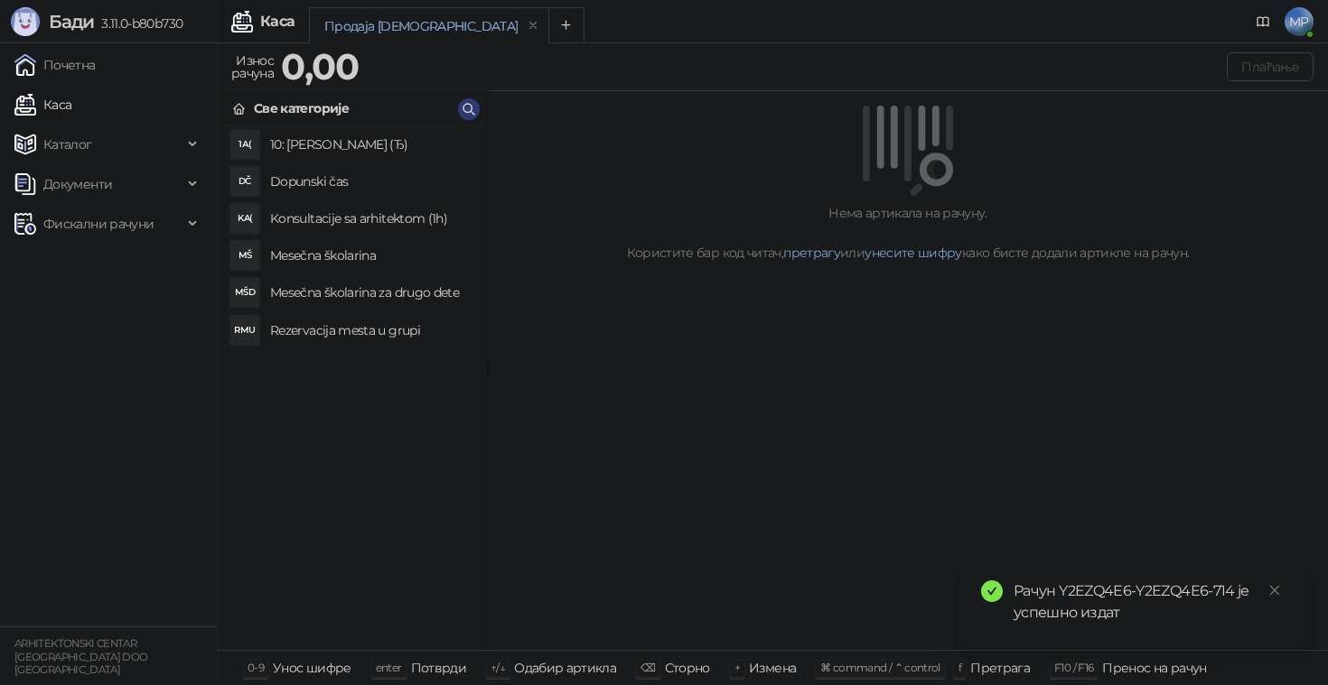
click at [366, 262] on h4 "Mesečna školarina" at bounding box center [371, 255] width 202 height 29
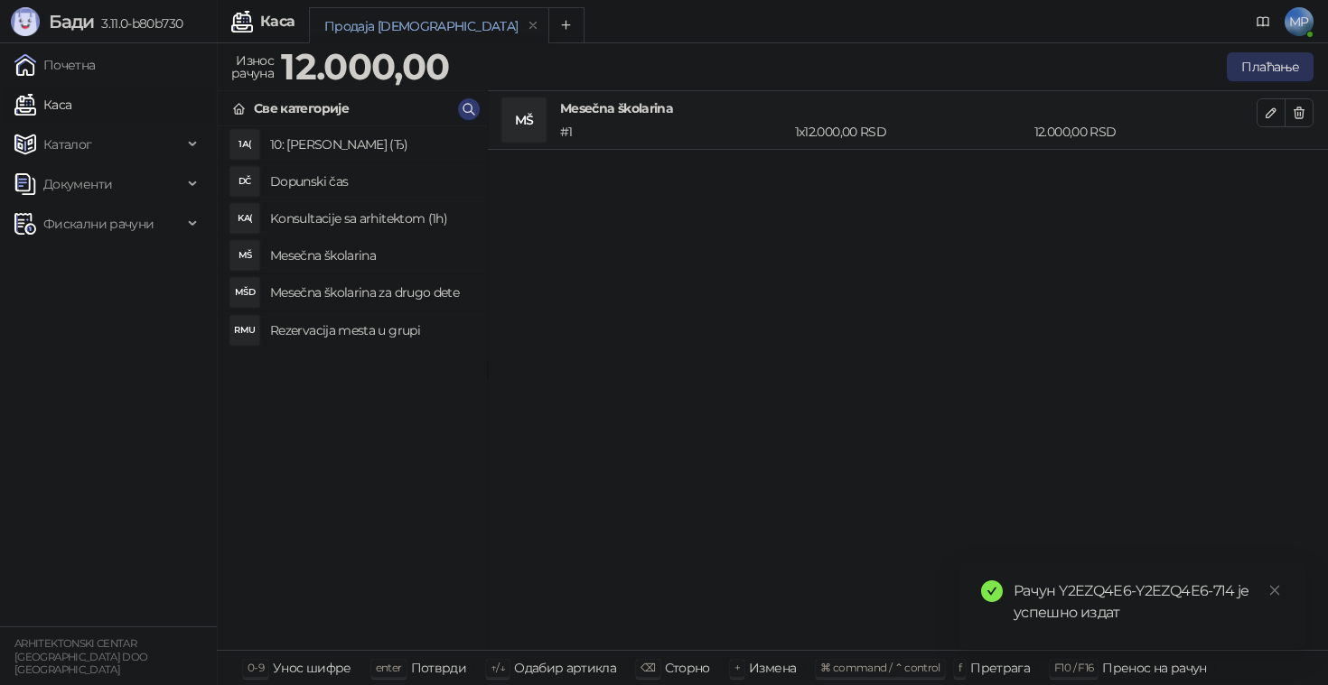
click at [1272, 58] on button "Плаћање" at bounding box center [1269, 66] width 87 height 29
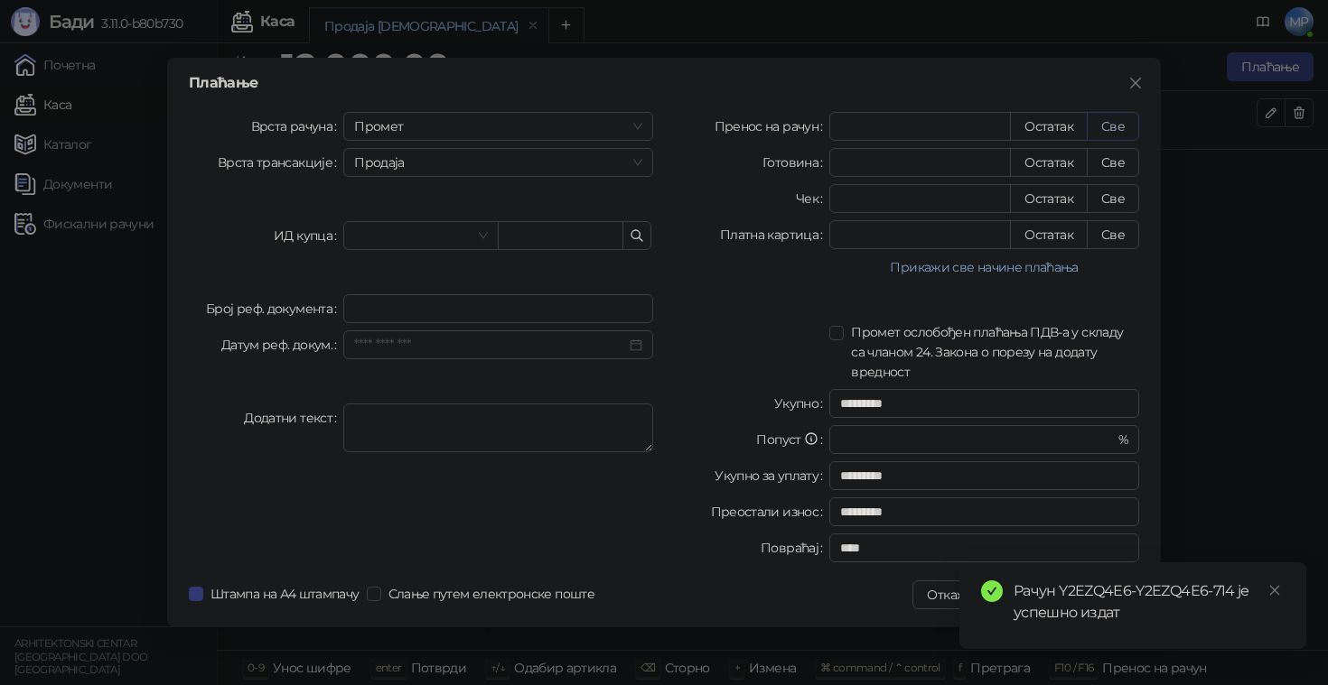
click at [1121, 131] on button "Све" at bounding box center [1112, 126] width 52 height 29
click at [1278, 591] on icon "close" at bounding box center [1274, 590] width 13 height 13
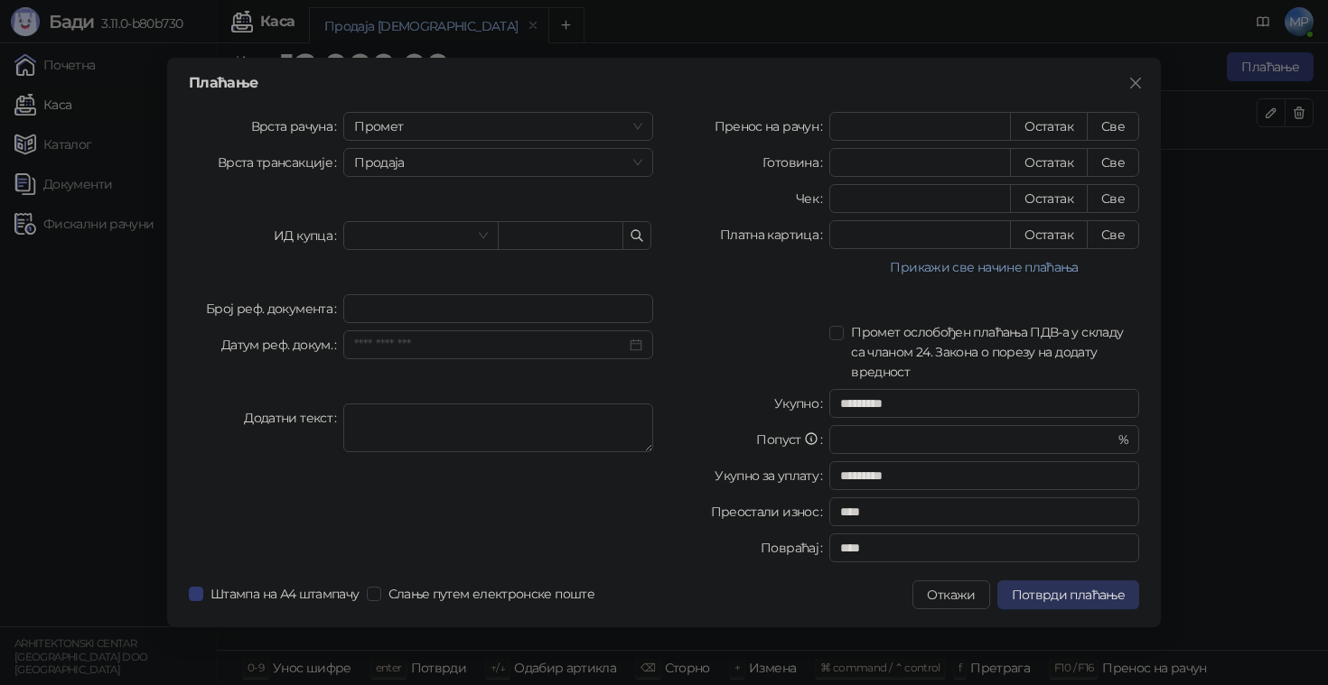
click at [1095, 601] on span "Потврди плаћање" at bounding box center [1067, 595] width 113 height 16
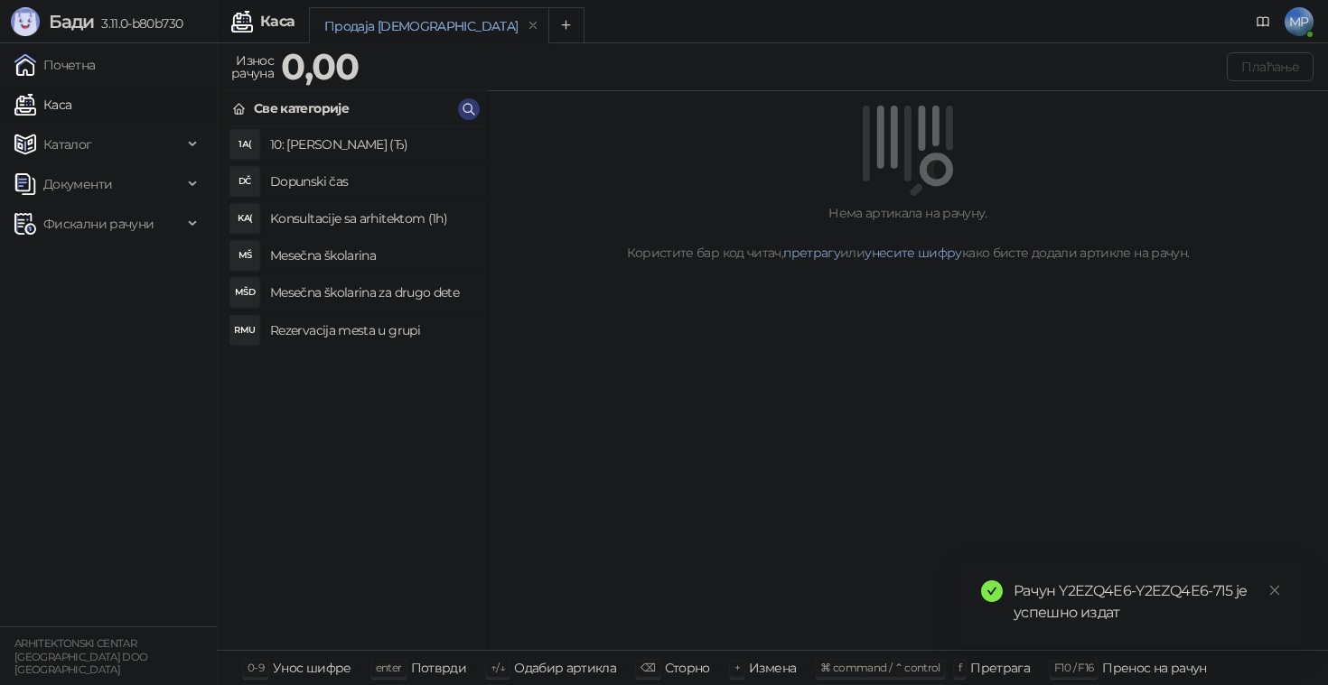
click at [361, 250] on h4 "Mesečna školarina" at bounding box center [371, 255] width 202 height 29
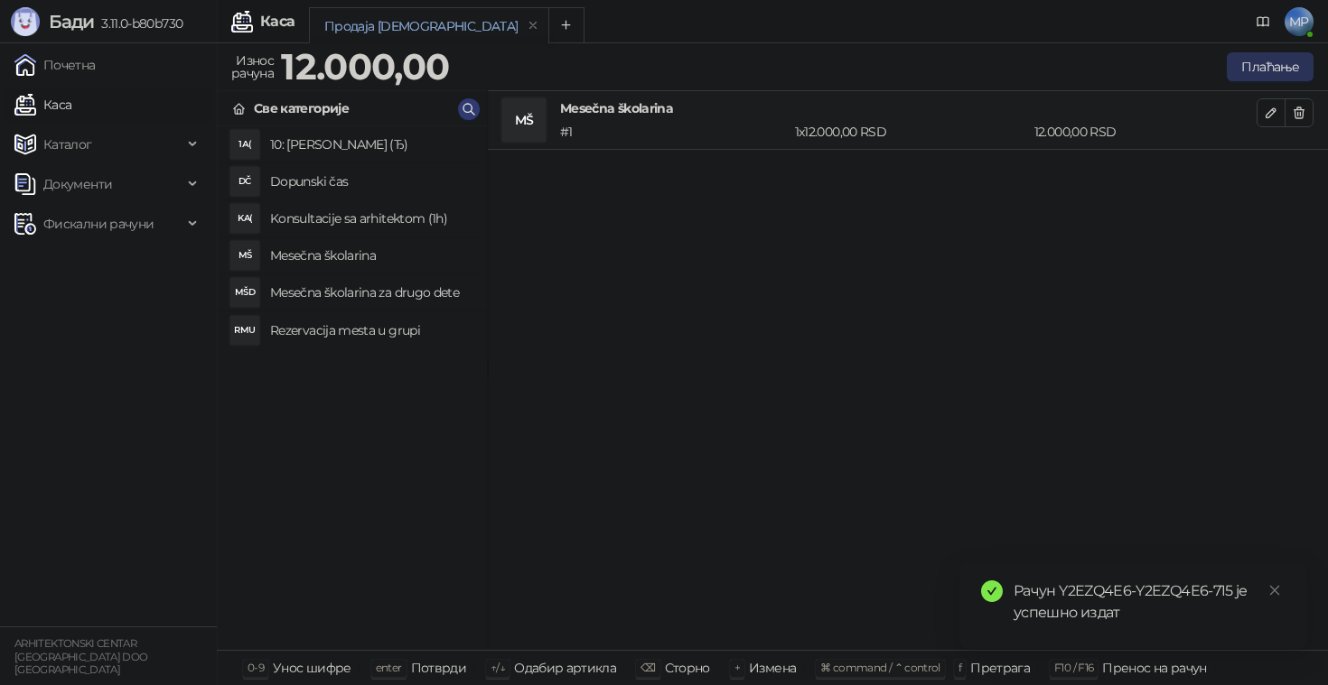
click at [1275, 69] on button "Плаћање" at bounding box center [1269, 66] width 87 height 29
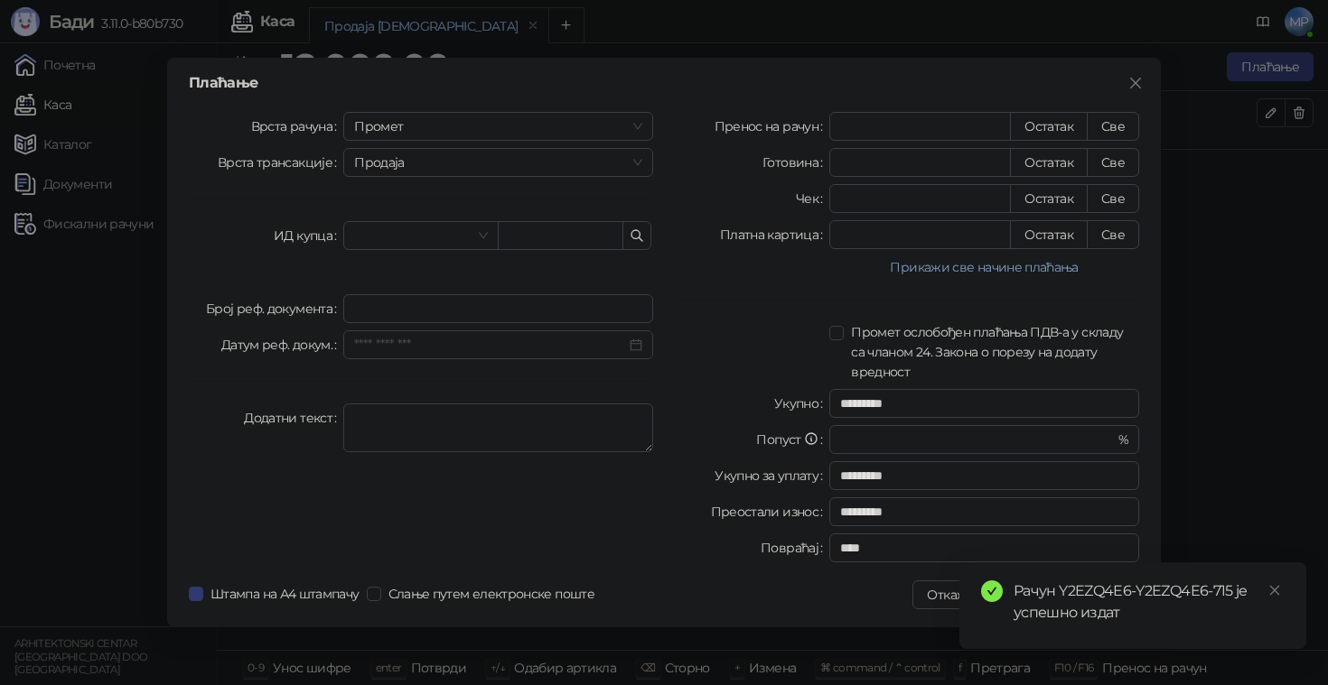
drag, startPoint x: 1112, startPoint y: 126, endPoint x: 1143, endPoint y: 163, distance: 49.4
click at [1112, 125] on button "Све" at bounding box center [1112, 126] width 52 height 29
click at [1272, 587] on icon "close" at bounding box center [1274, 590] width 13 height 13
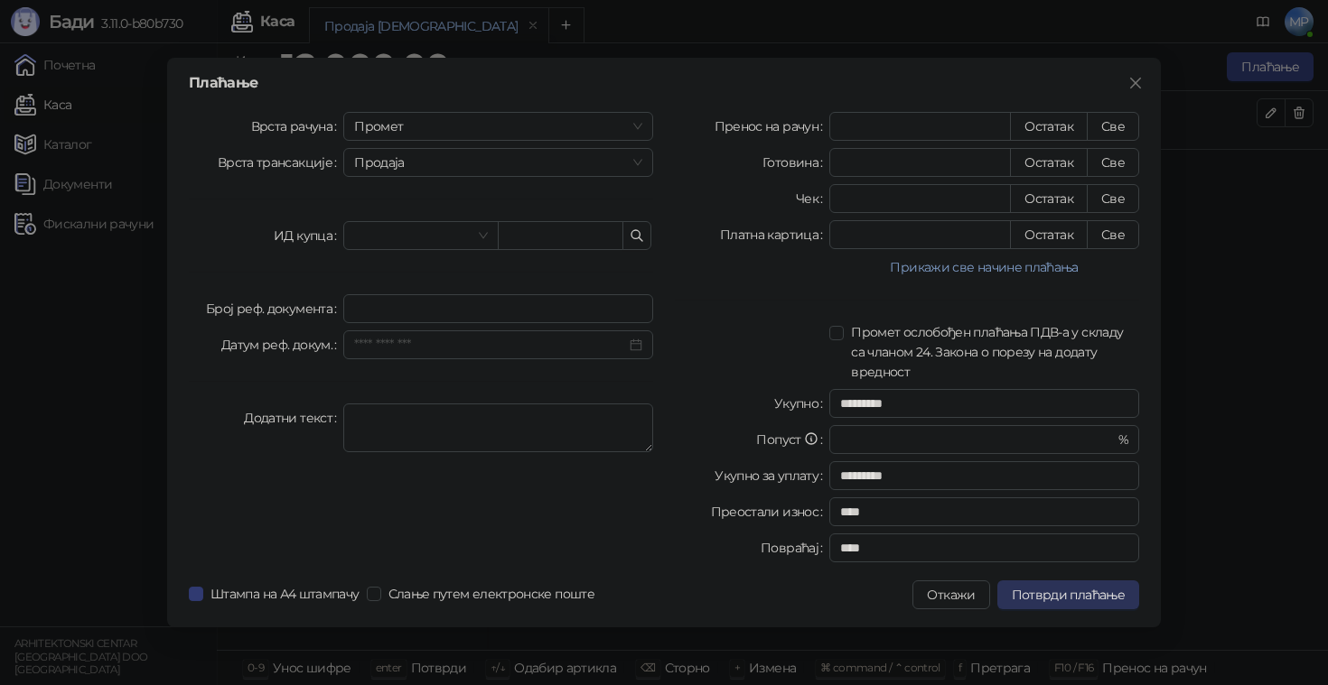
click at [1095, 595] on span "Потврди плаћање" at bounding box center [1067, 595] width 113 height 16
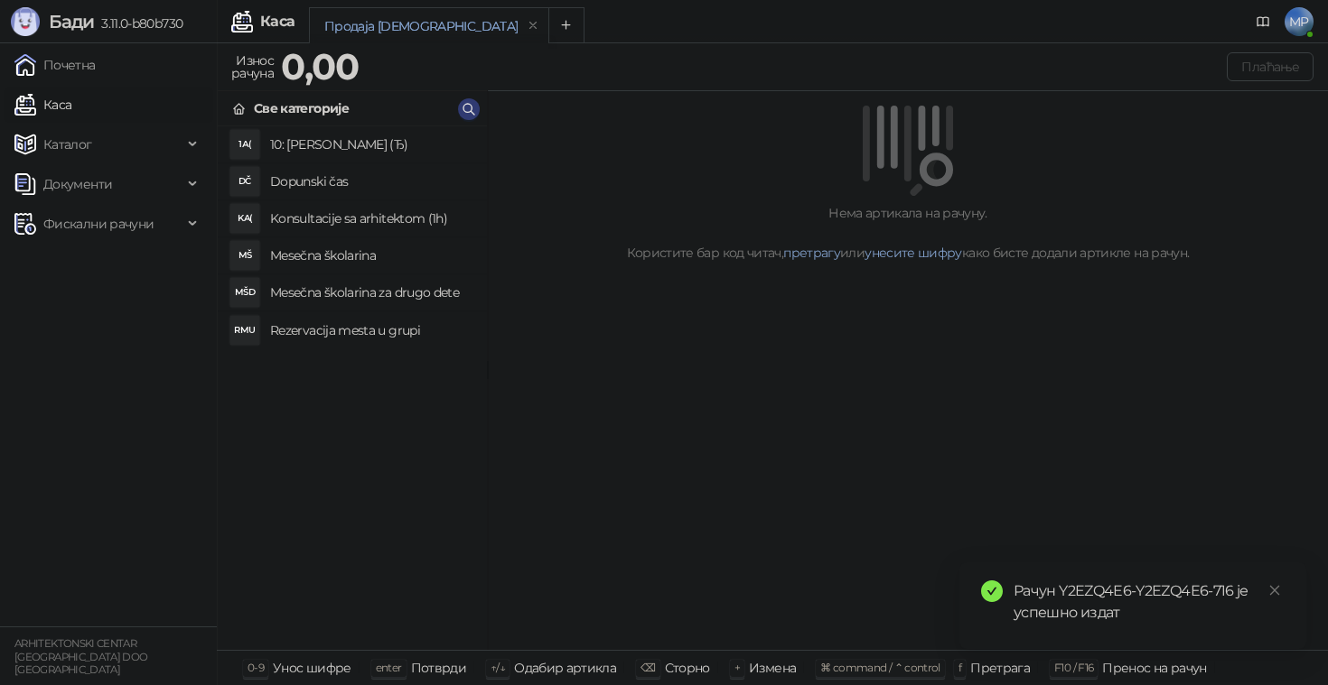
click at [362, 261] on h4 "Mesečna školarina" at bounding box center [371, 255] width 202 height 29
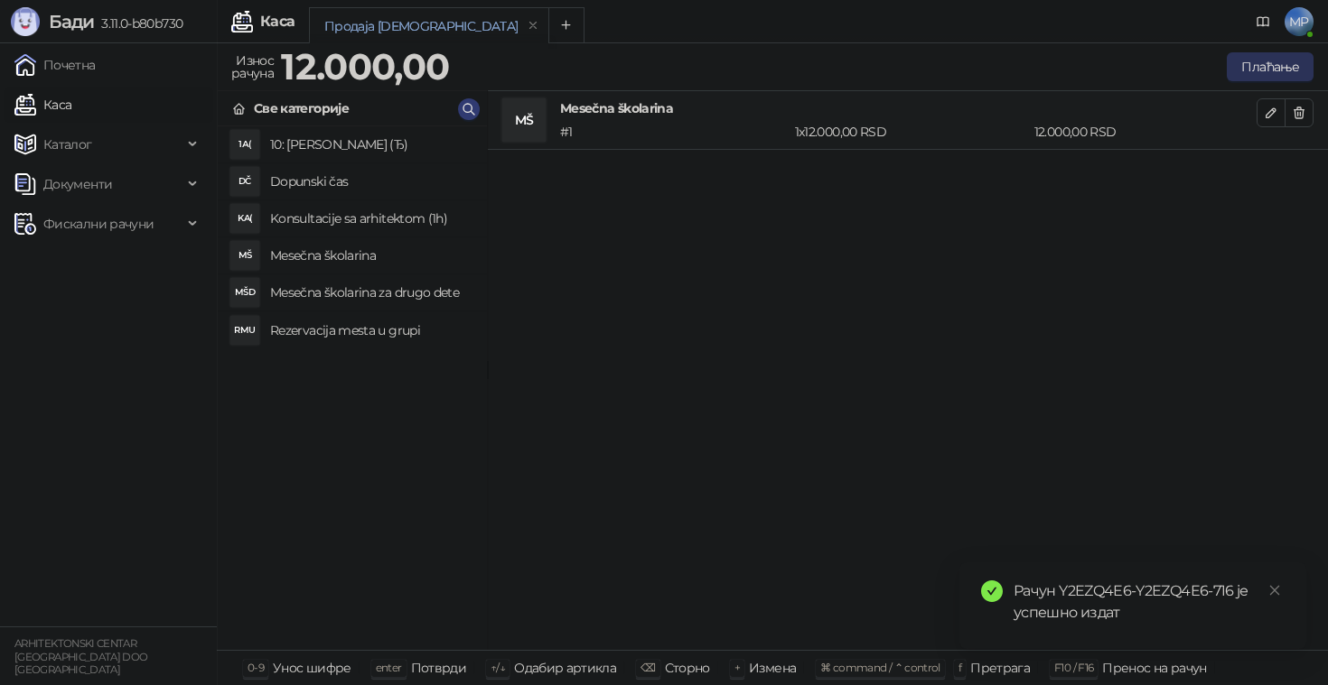
click at [1257, 69] on button "Плаћање" at bounding box center [1269, 66] width 87 height 29
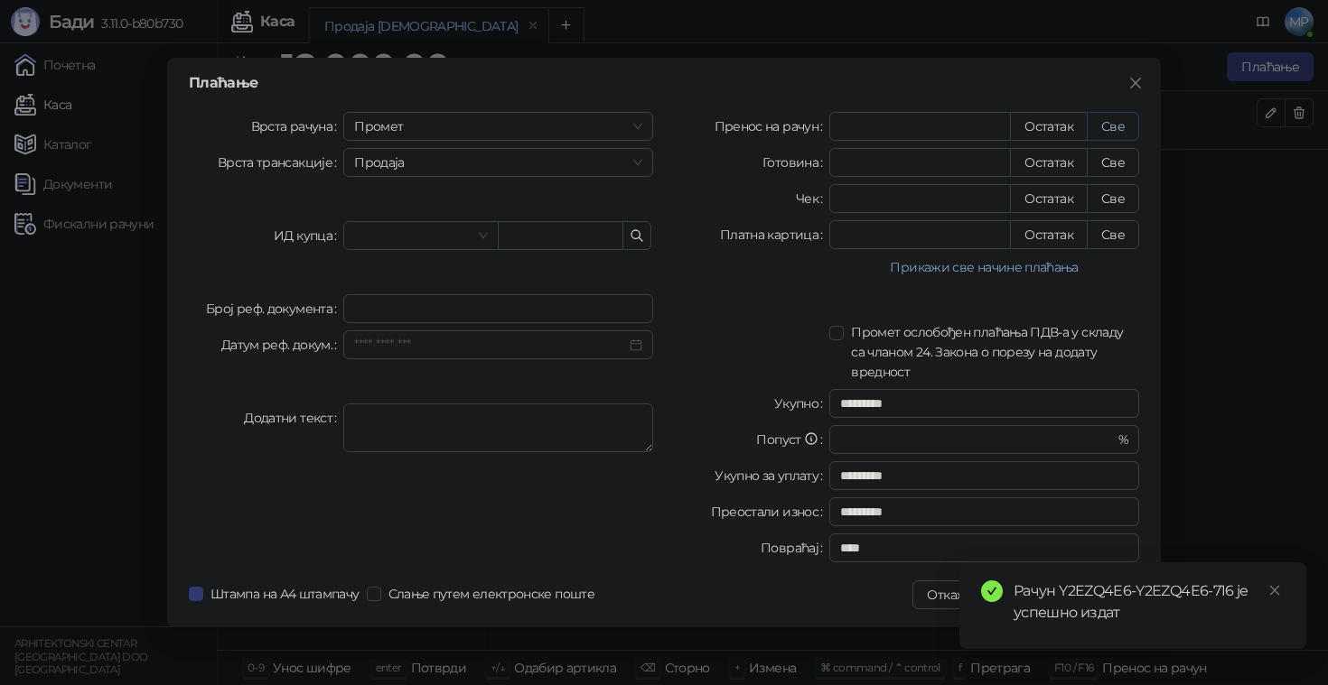
click at [1114, 125] on button "Све" at bounding box center [1112, 126] width 52 height 29
click at [1271, 589] on icon "close" at bounding box center [1274, 590] width 13 height 13
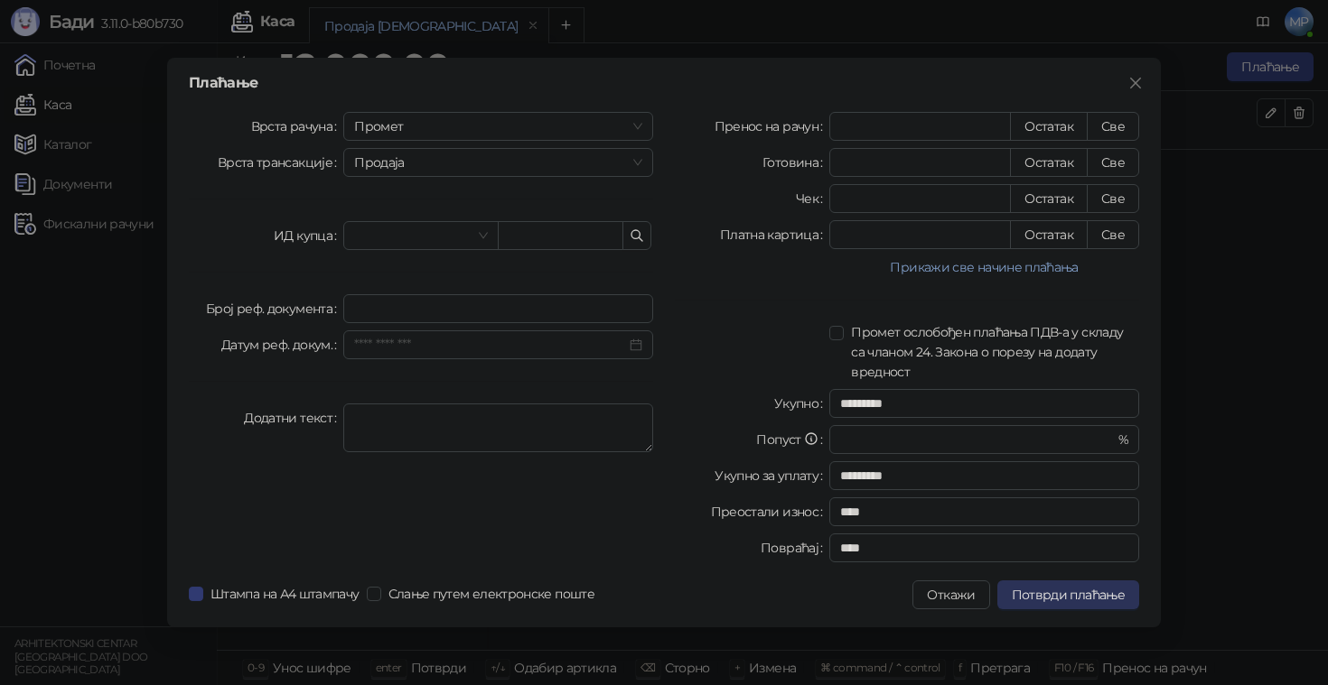
click at [1120, 593] on span "Потврди плаћање" at bounding box center [1067, 595] width 113 height 16
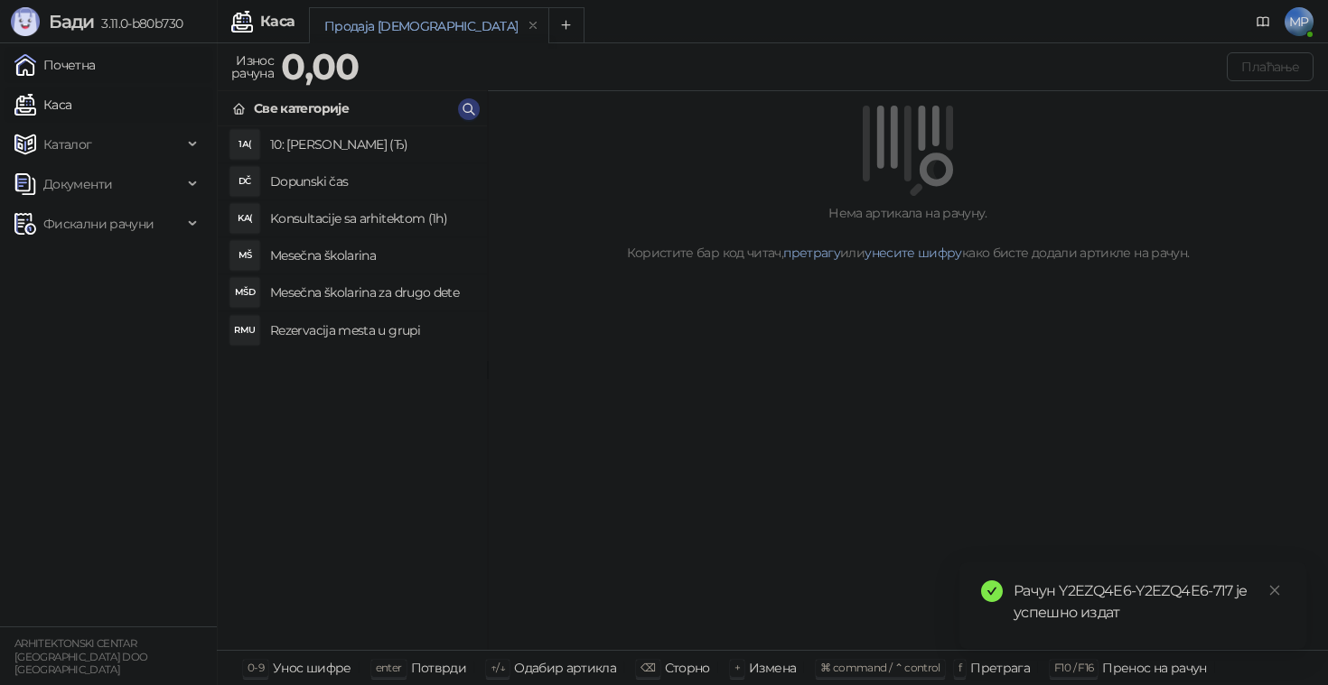
click at [96, 60] on link "Почетна" at bounding box center [54, 65] width 81 height 36
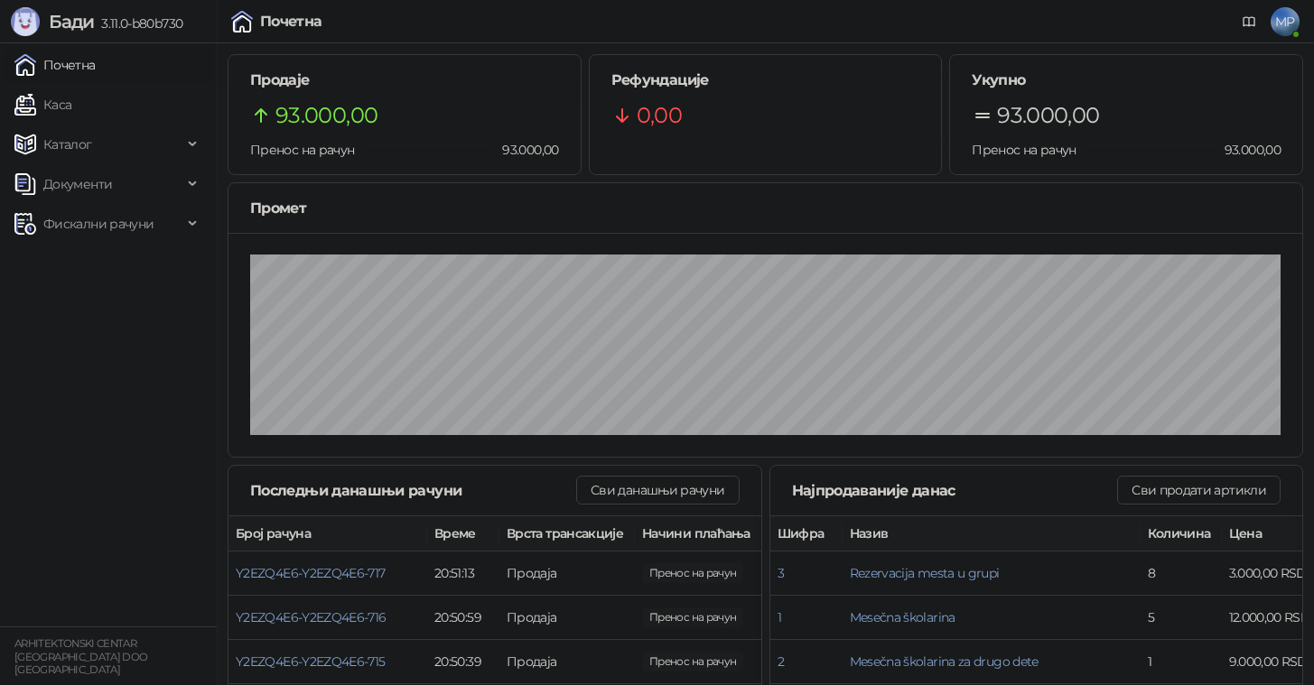
click at [95, 68] on link "Почетна" at bounding box center [54, 65] width 81 height 36
click at [71, 104] on link "Каса" at bounding box center [42, 105] width 57 height 36
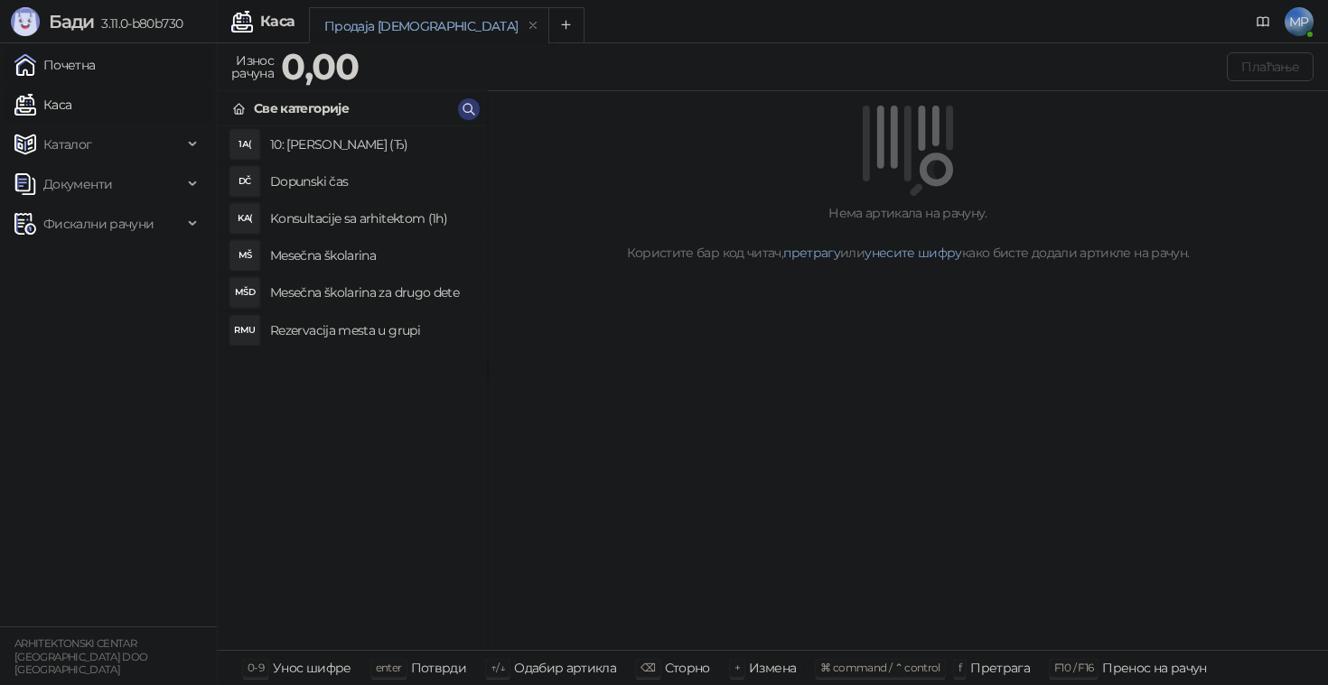
click at [96, 69] on link "Почетна" at bounding box center [54, 65] width 81 height 36
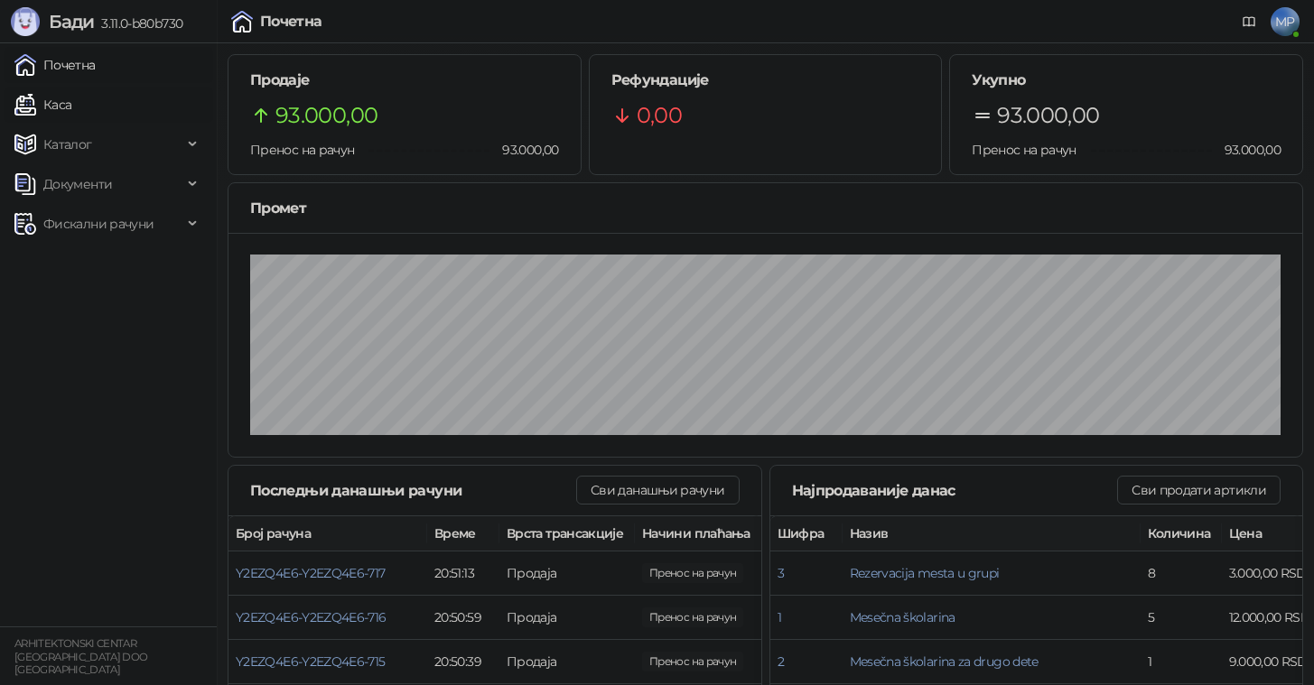
click at [71, 100] on link "Каса" at bounding box center [42, 105] width 57 height 36
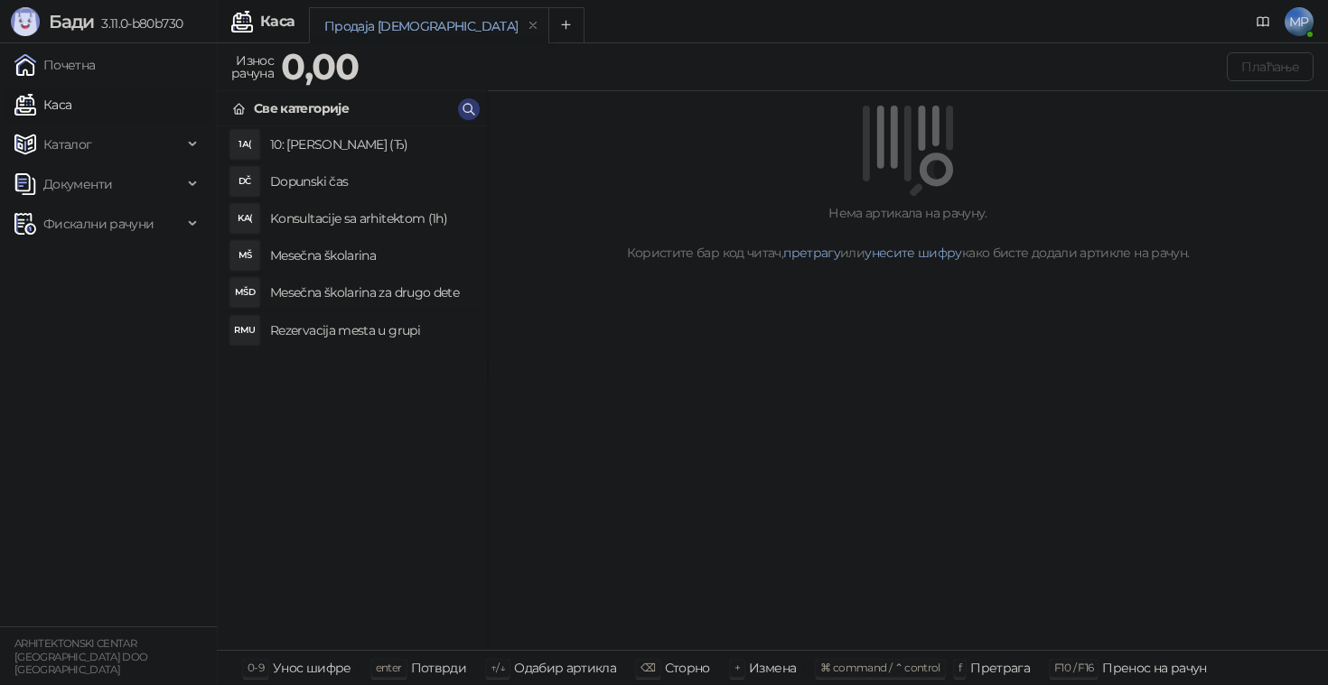
click at [368, 334] on h4 "Rezervacija mesta u grupi" at bounding box center [371, 330] width 202 height 29
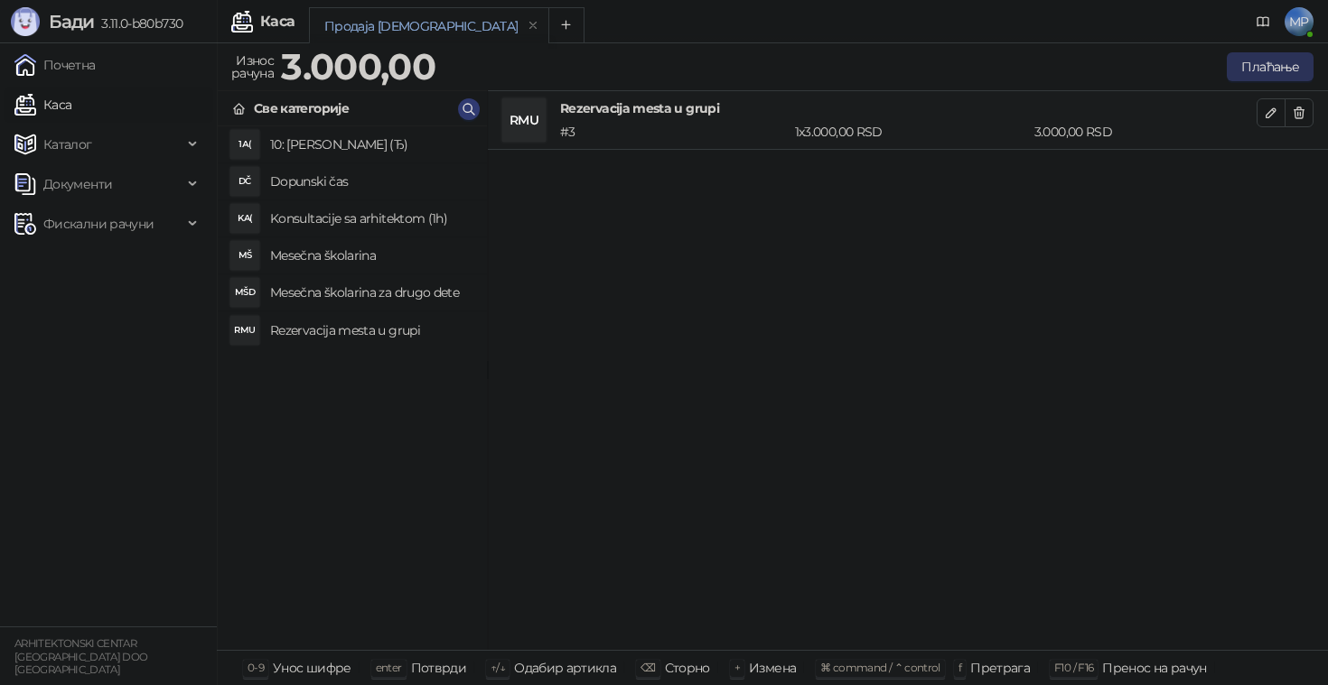
click at [1265, 73] on button "Плаћање" at bounding box center [1269, 66] width 87 height 29
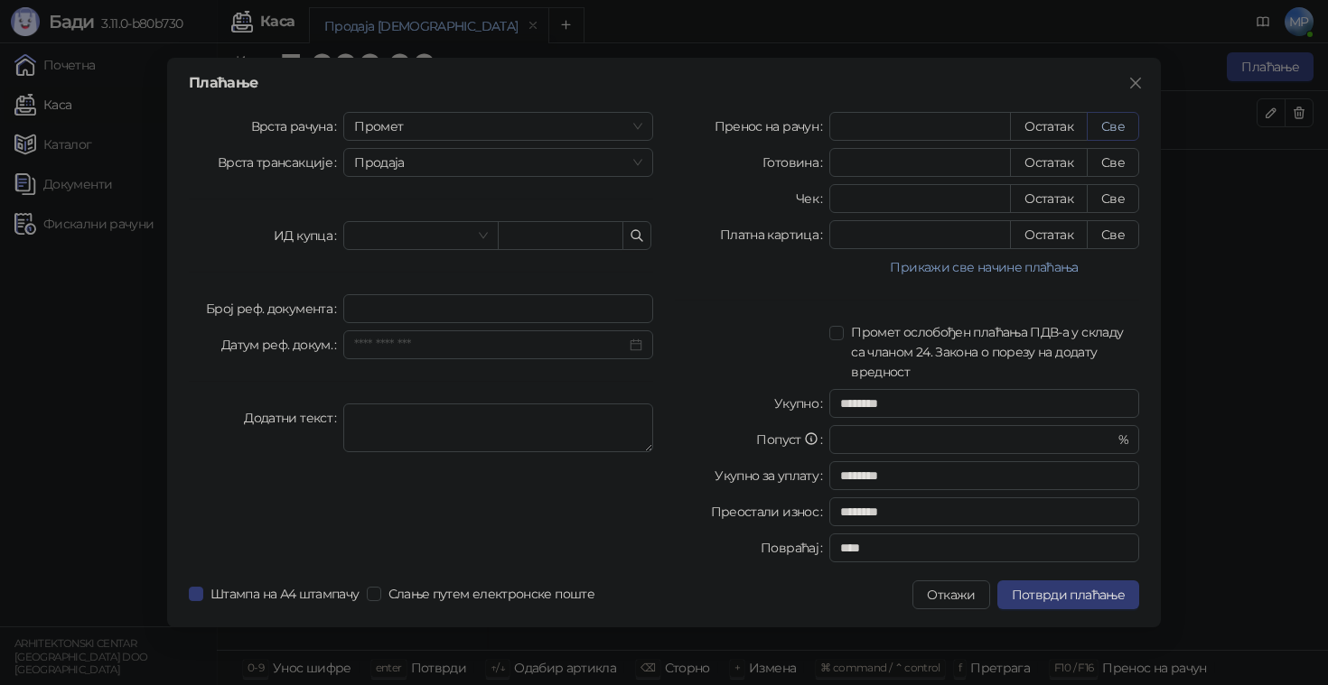
click at [1108, 135] on button "Све" at bounding box center [1112, 126] width 52 height 29
type input "****"
click at [1100, 596] on span "Потврди плаћање" at bounding box center [1067, 595] width 113 height 16
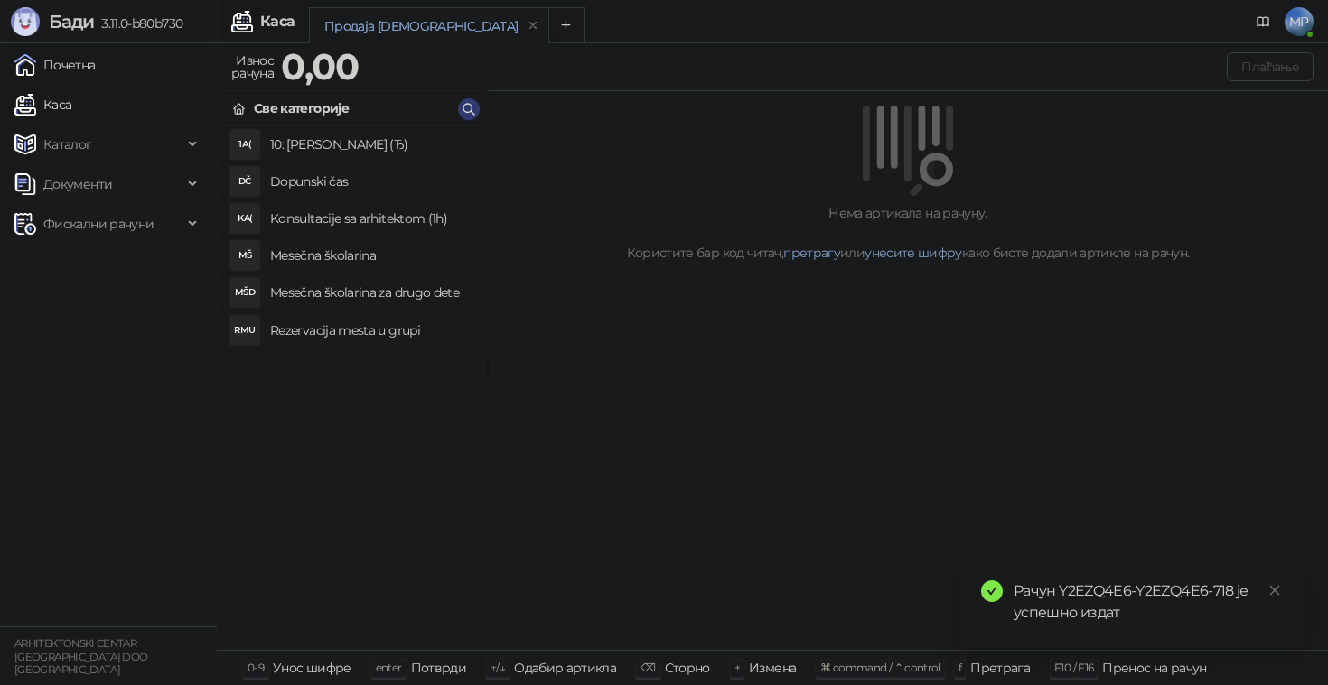
click at [96, 57] on link "Почетна" at bounding box center [54, 65] width 81 height 36
